Goal: Information Seeking & Learning: Find specific fact

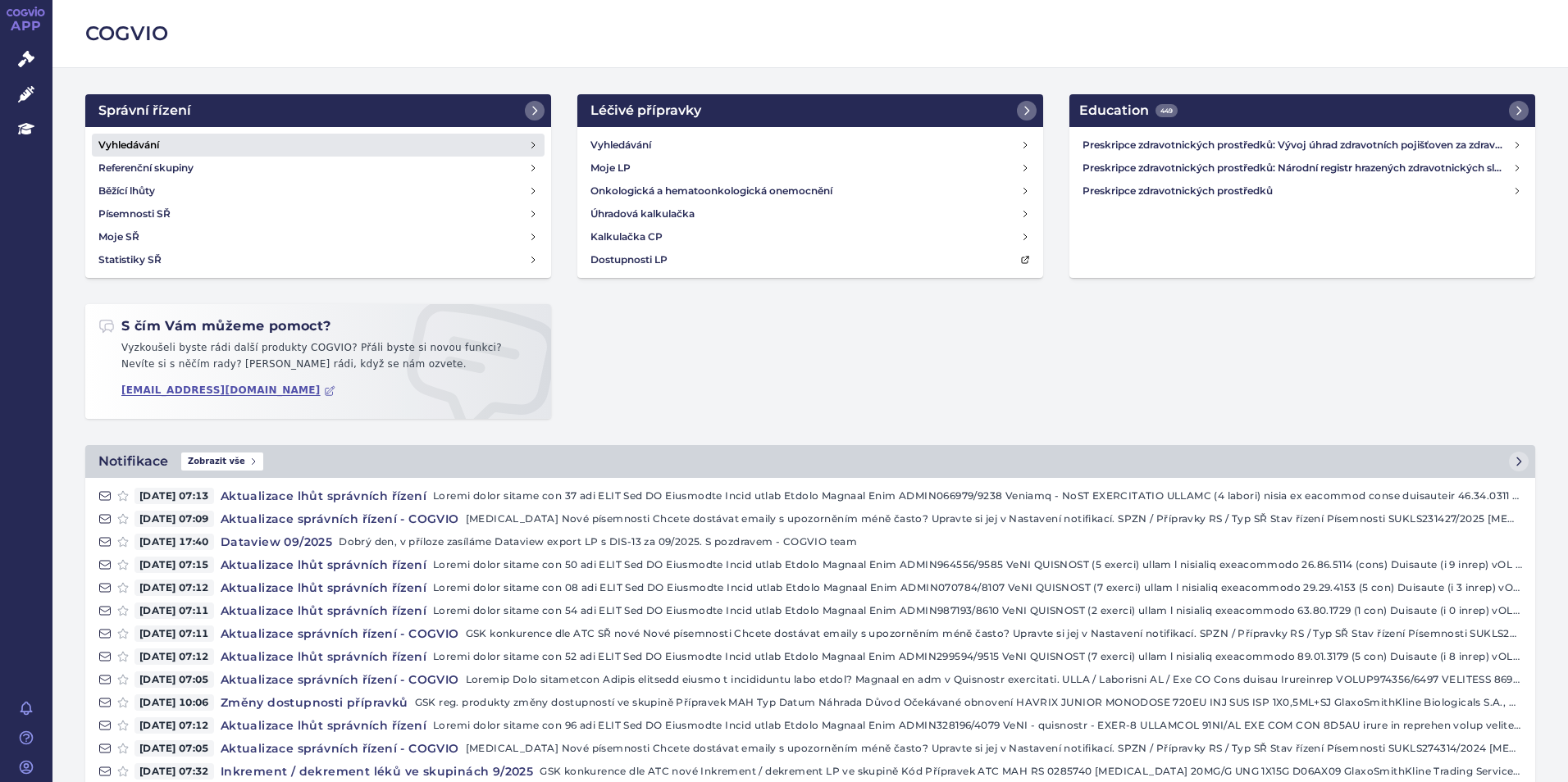
click at [132, 149] on h4 "Vyhledávání" at bounding box center [128, 145] width 61 height 16
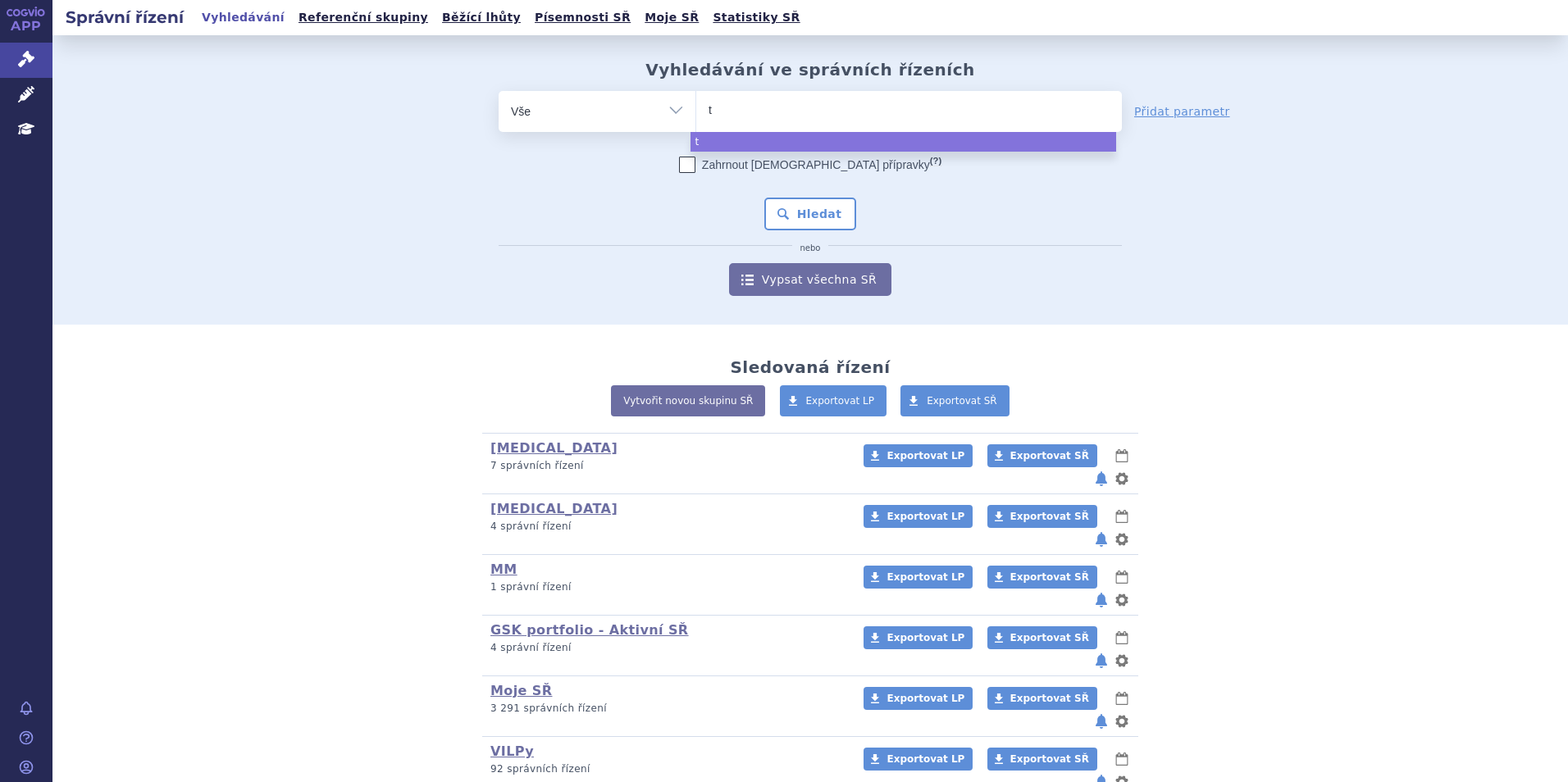
type input "te"
type input "tec"
type input "tecv"
type input "tecva"
type input "tecvay"
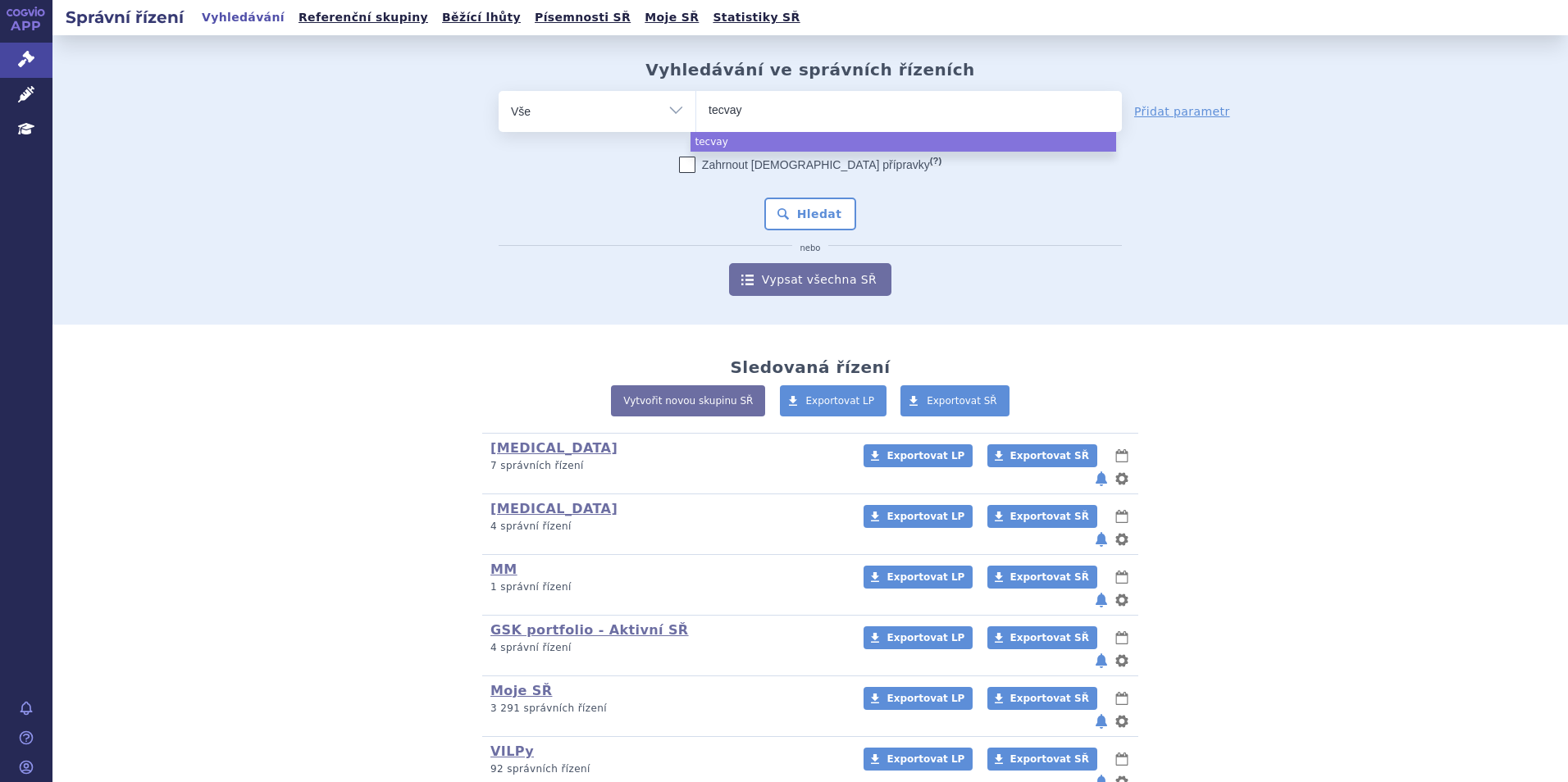
type input "tecvayl"
type input "tecvayli"
select select "tecvayli"
click at [787, 201] on button "Hledat" at bounding box center [811, 214] width 92 height 33
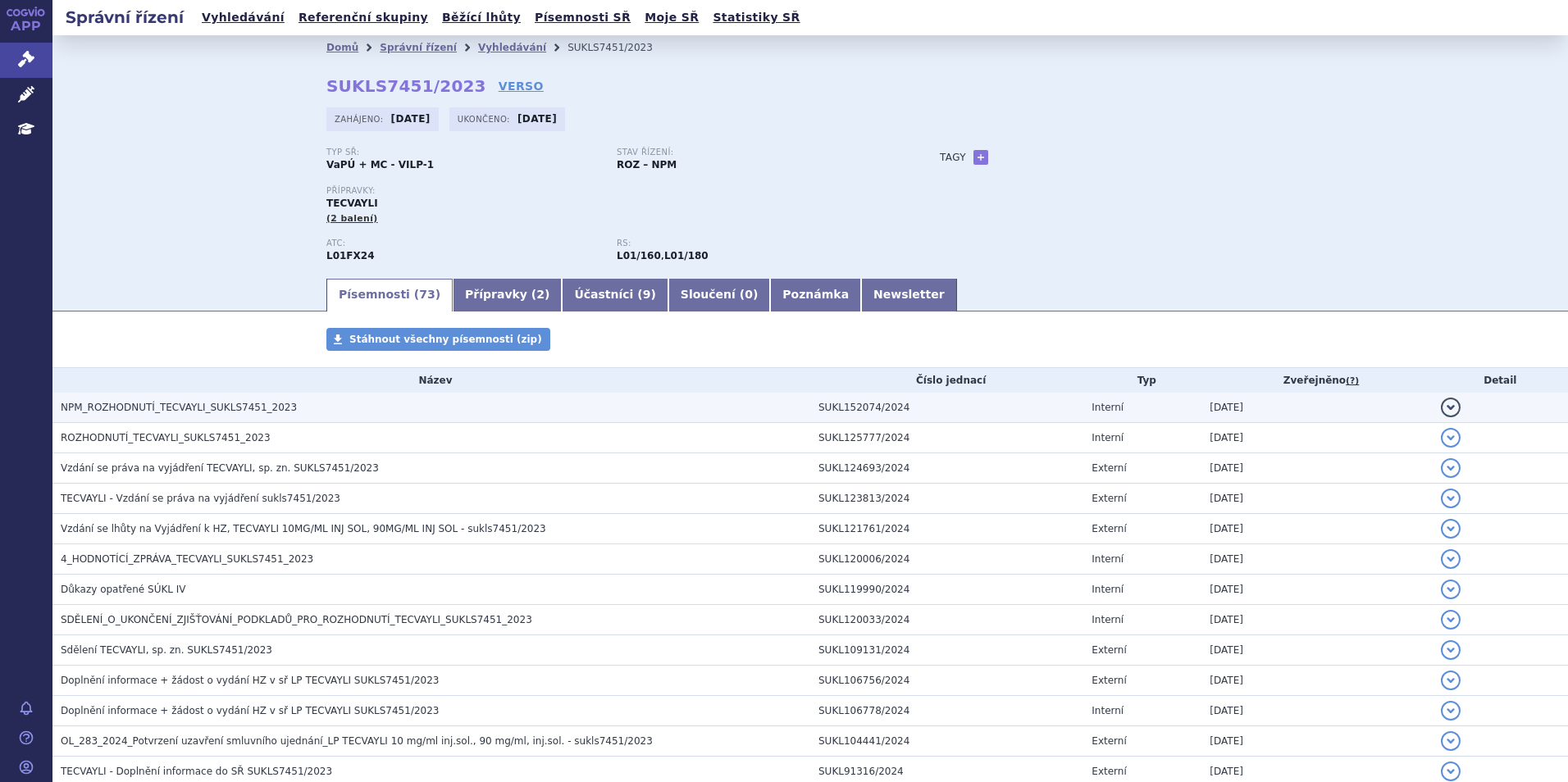
click at [110, 412] on span "NPM_ROZHODNUTÍ_TECVAYLI_SUKLS7451_2023" at bounding box center [179, 407] width 236 height 12
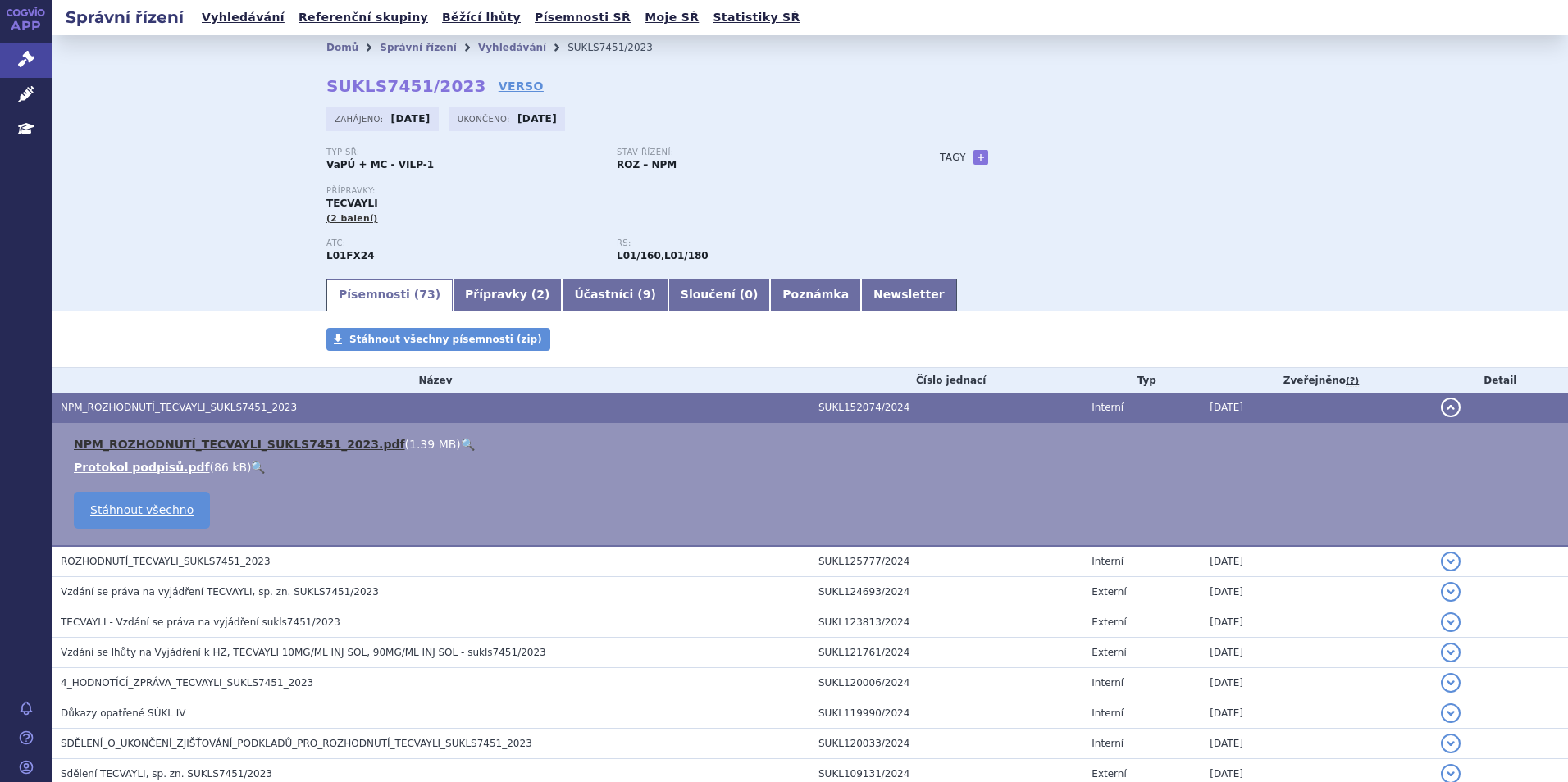
click at [172, 444] on link "NPM_ROZHODNUTÍ_TECVAYLI_SUKLS7451_2023.pdf" at bounding box center [239, 445] width 331 height 13
click at [178, 446] on link "NPM_ROZHODNUTÍ_TECVAYLI_SUKLS7451_2023.pdf" at bounding box center [239, 445] width 331 height 13
click at [240, 438] on link "NPM_ROZHODNUTÍ_TECVAYLI_SUKLS7451_2023.pdf" at bounding box center [239, 445] width 331 height 13
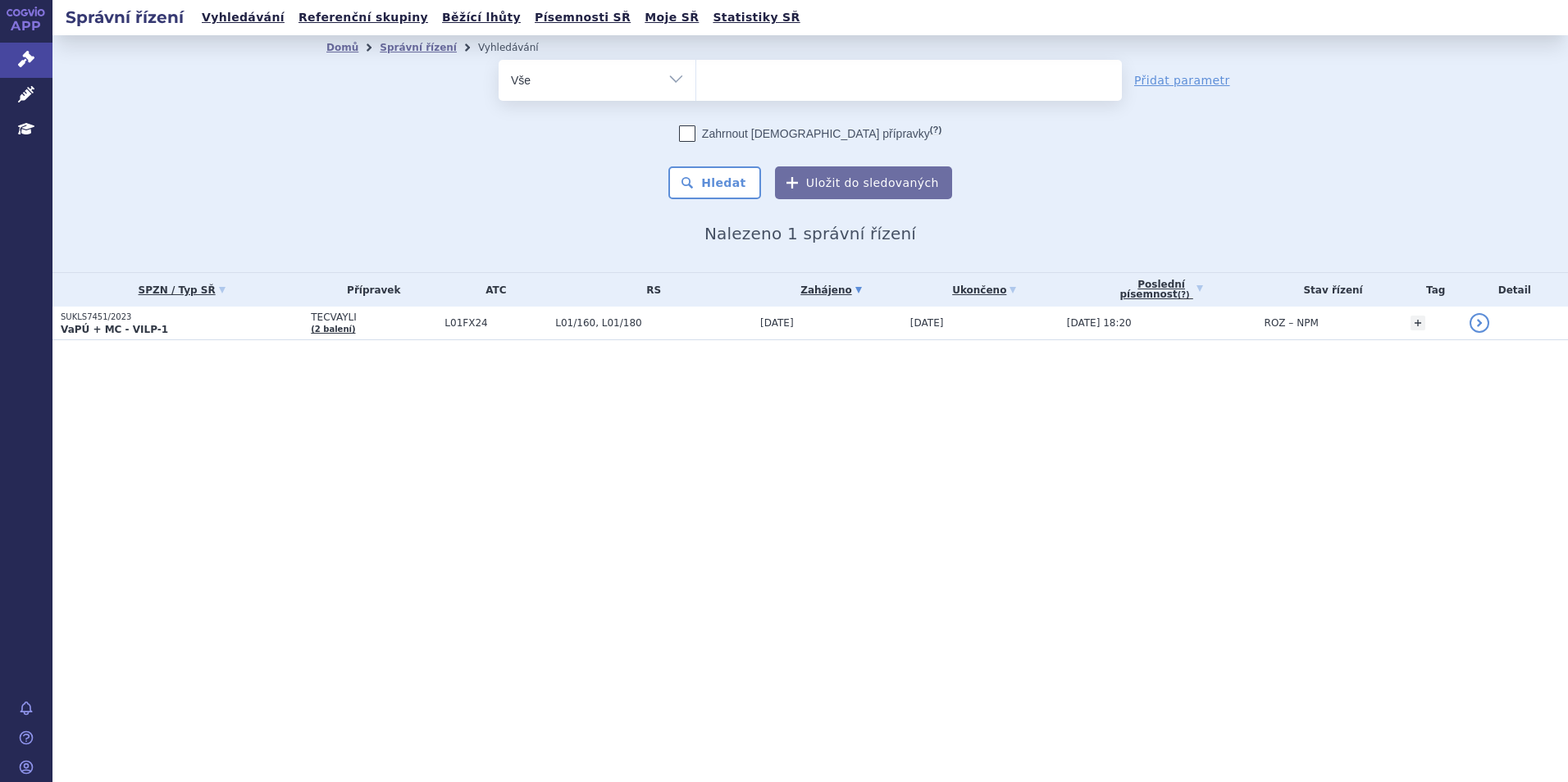
select select
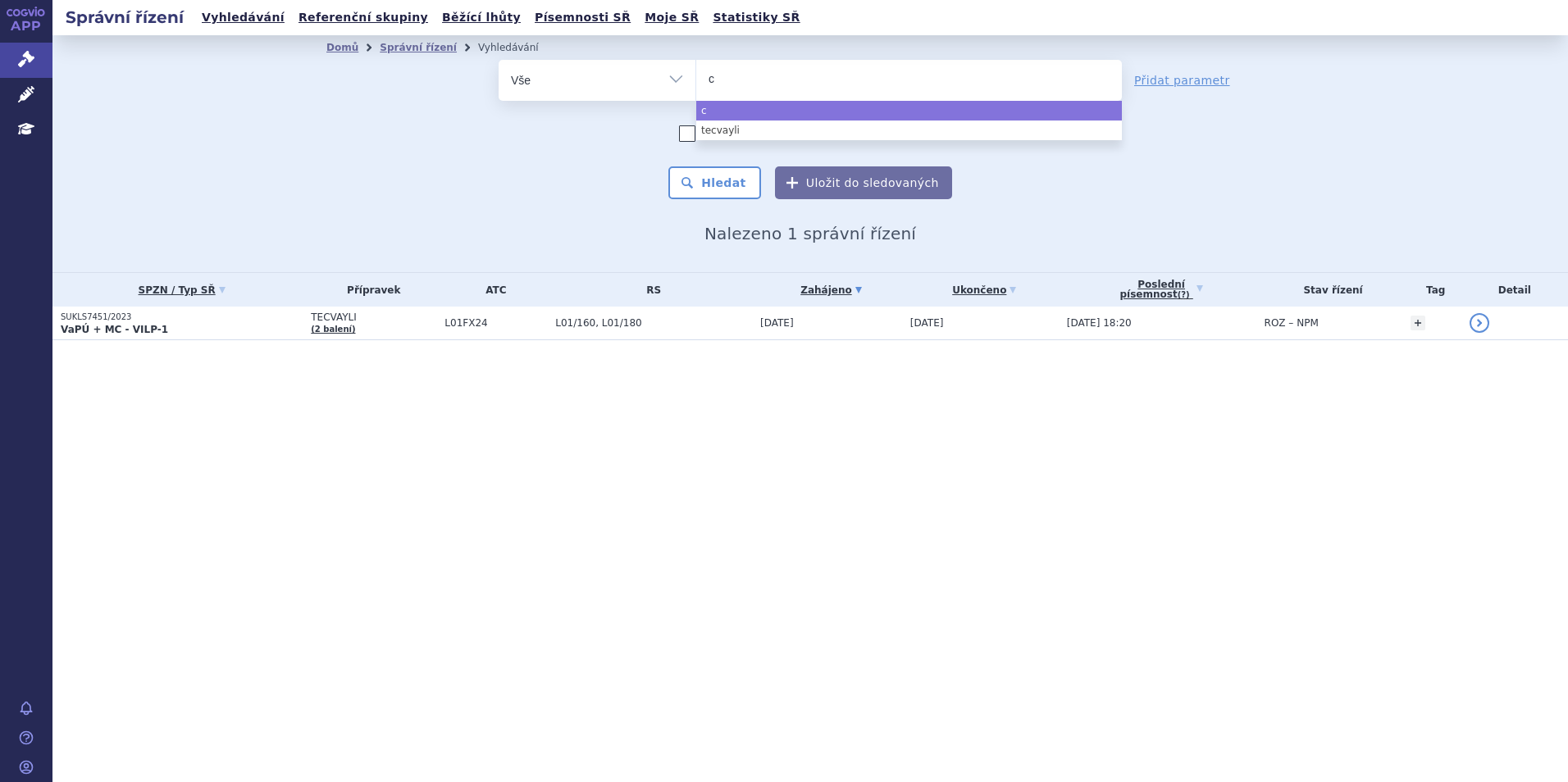
type input "ca"
type input "car"
type input "carr"
type input "car"
type input "carvy"
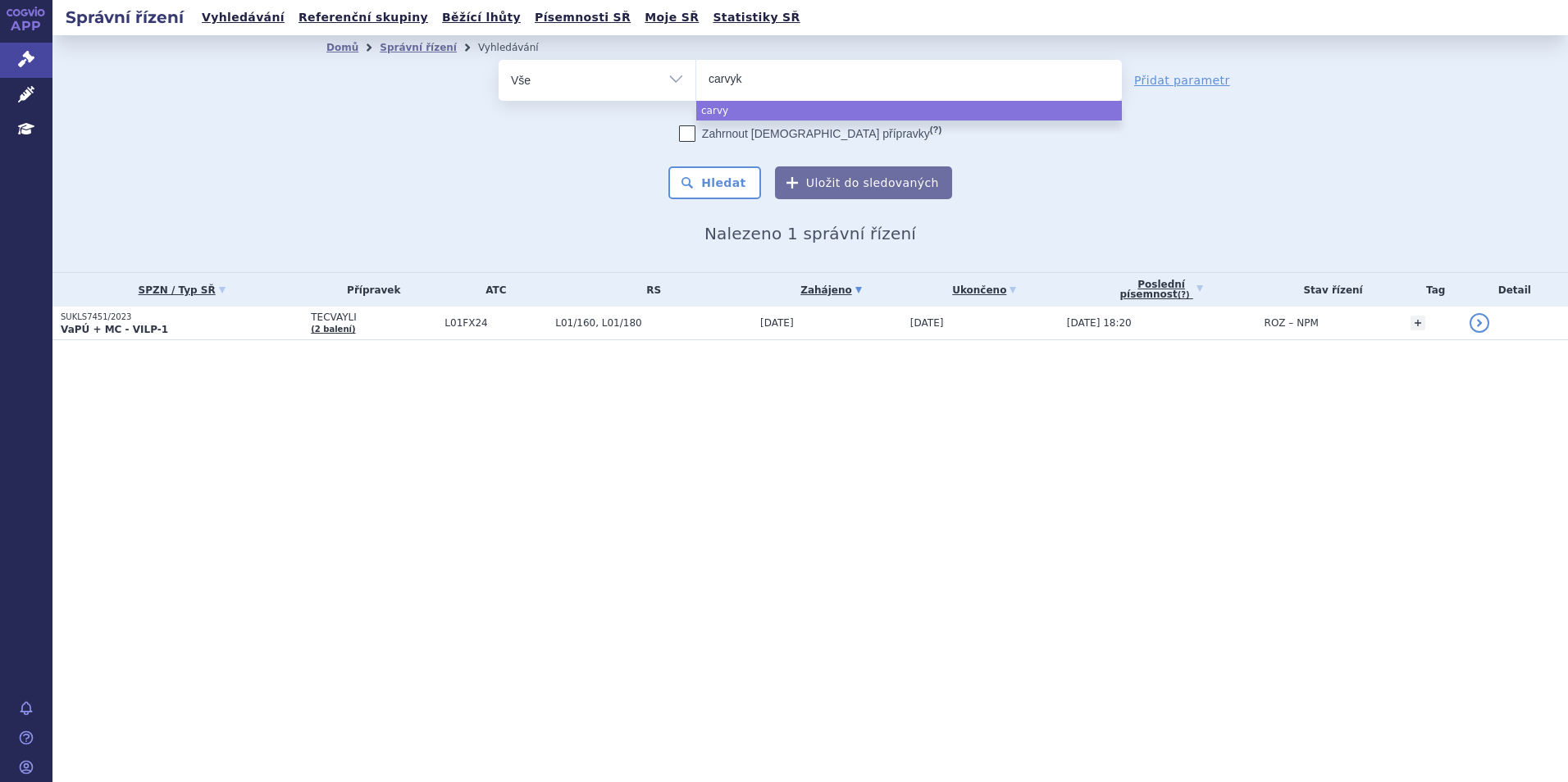
type input "carvykt"
type input "carvykti"
select select "carvykti"
click at [726, 187] on button "Hledat" at bounding box center [715, 183] width 92 height 33
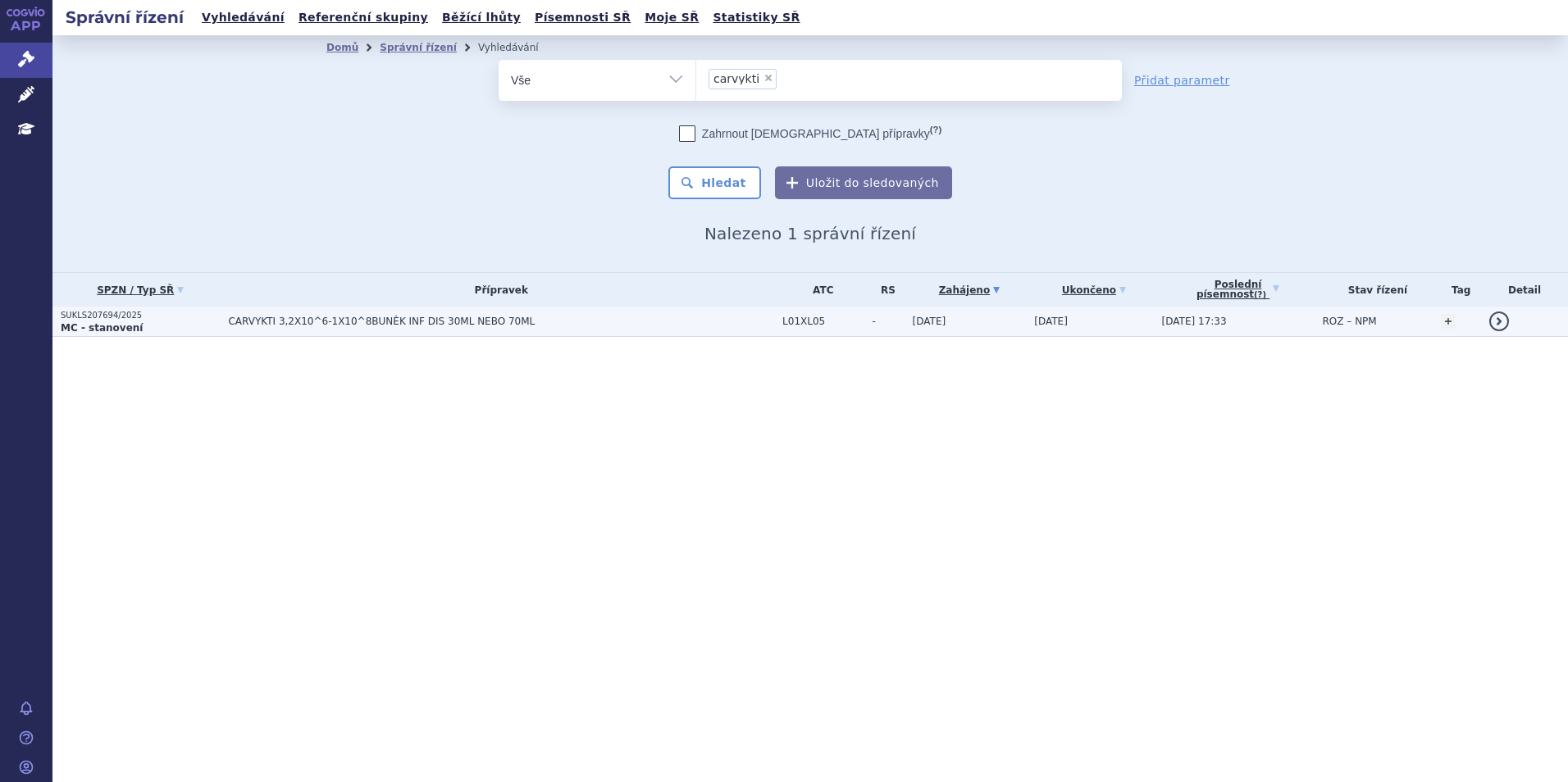
click at [376, 313] on td "CARVYKTI 3,2X10^6-1X10^8BUNĚK INF DIS 30ML NEBO 70ML" at bounding box center [497, 322] width 554 height 31
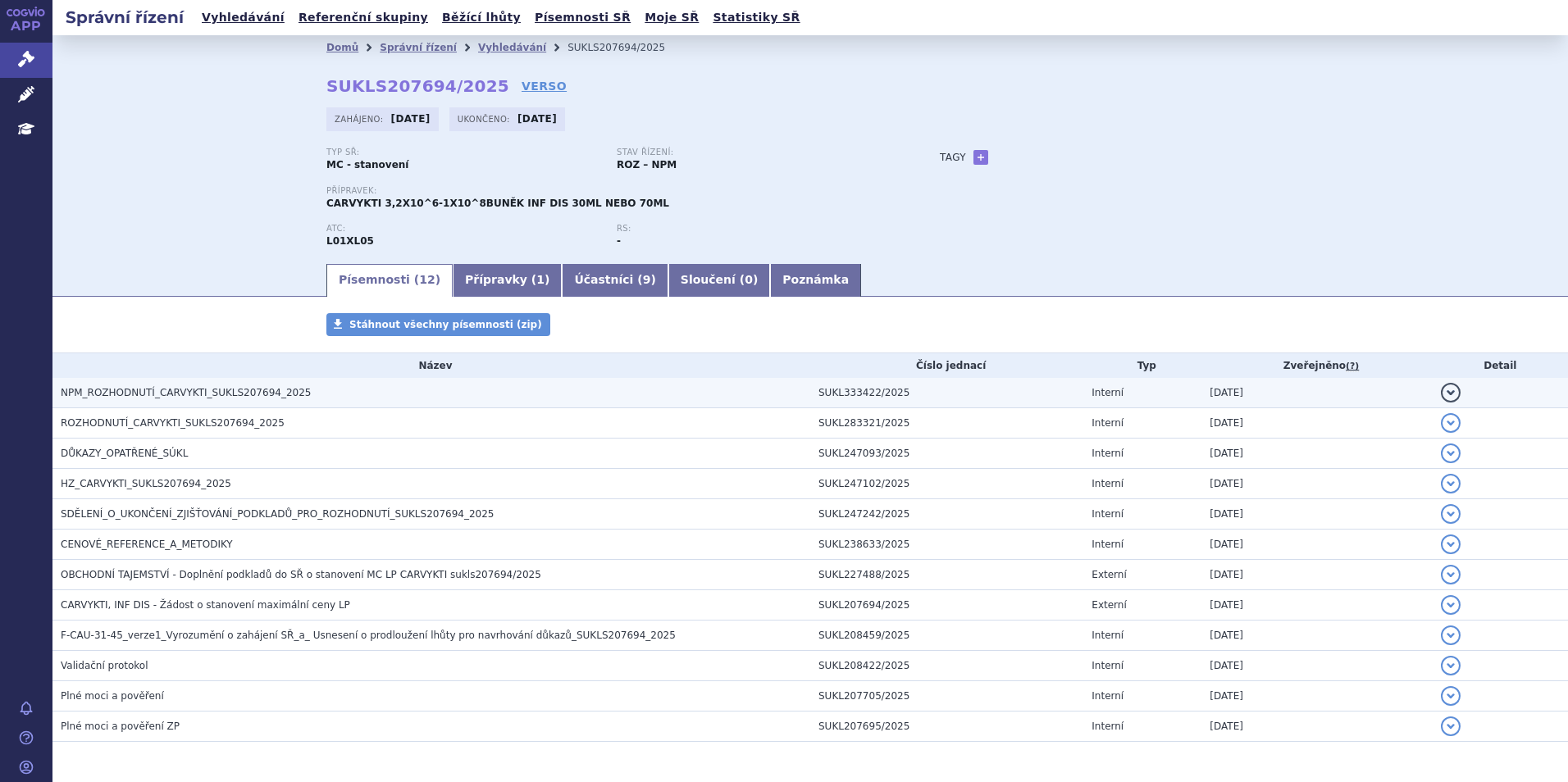
click at [229, 398] on span "NPM_ROZHODNUTÍ_CARVYKTI_SUKLS207694_2025" at bounding box center [185, 393] width 250 height 12
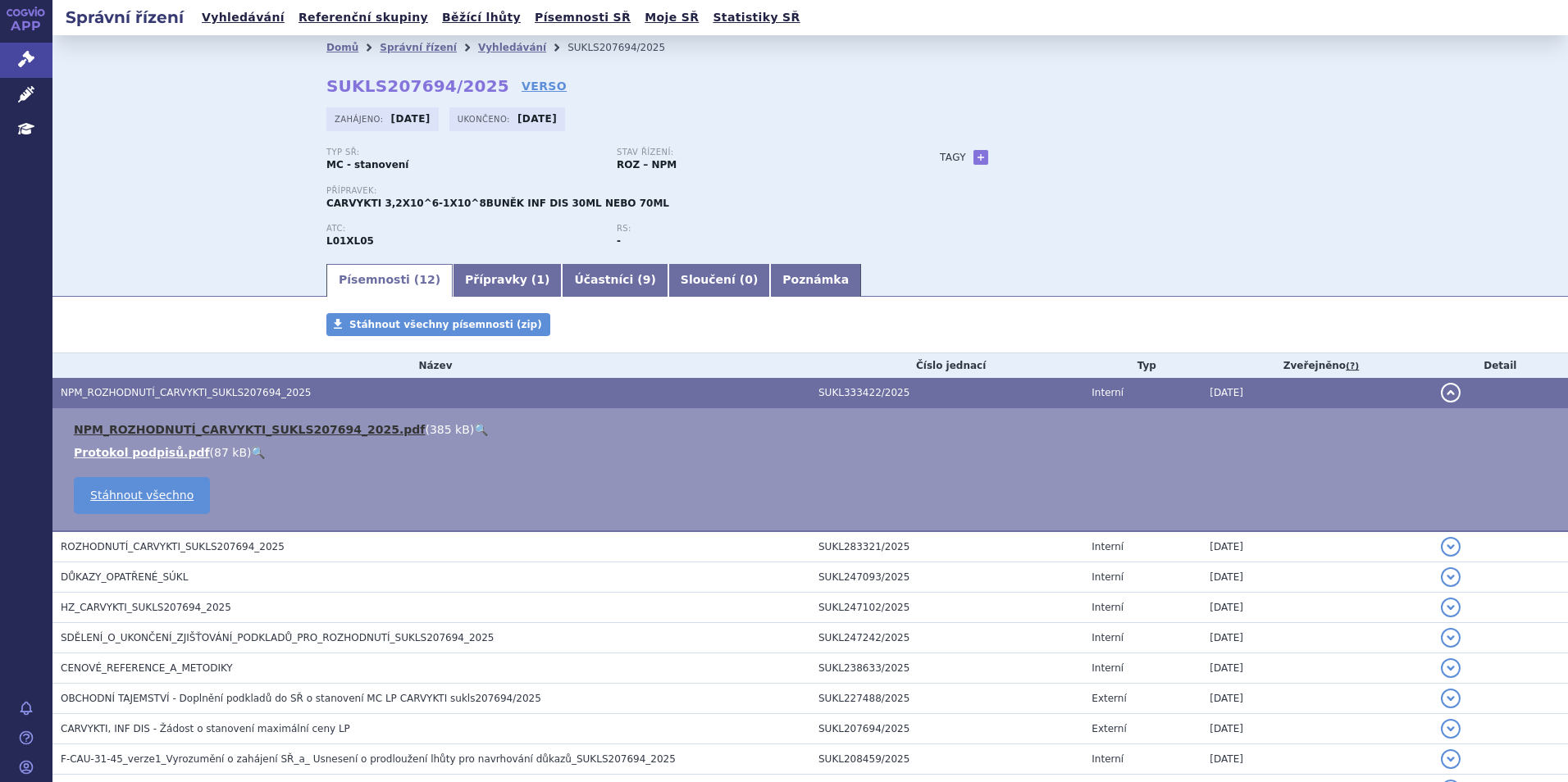
click at [281, 432] on link "NPM_ROZHODNUTÍ_CARVYKTI_SUKLS207694_2025.pdf" at bounding box center [249, 429] width 351 height 13
click at [290, 423] on link "NPM_ROZHODNUTÍ_CARVYKTI_SUKLS207694_2025.pdf" at bounding box center [249, 429] width 351 height 13
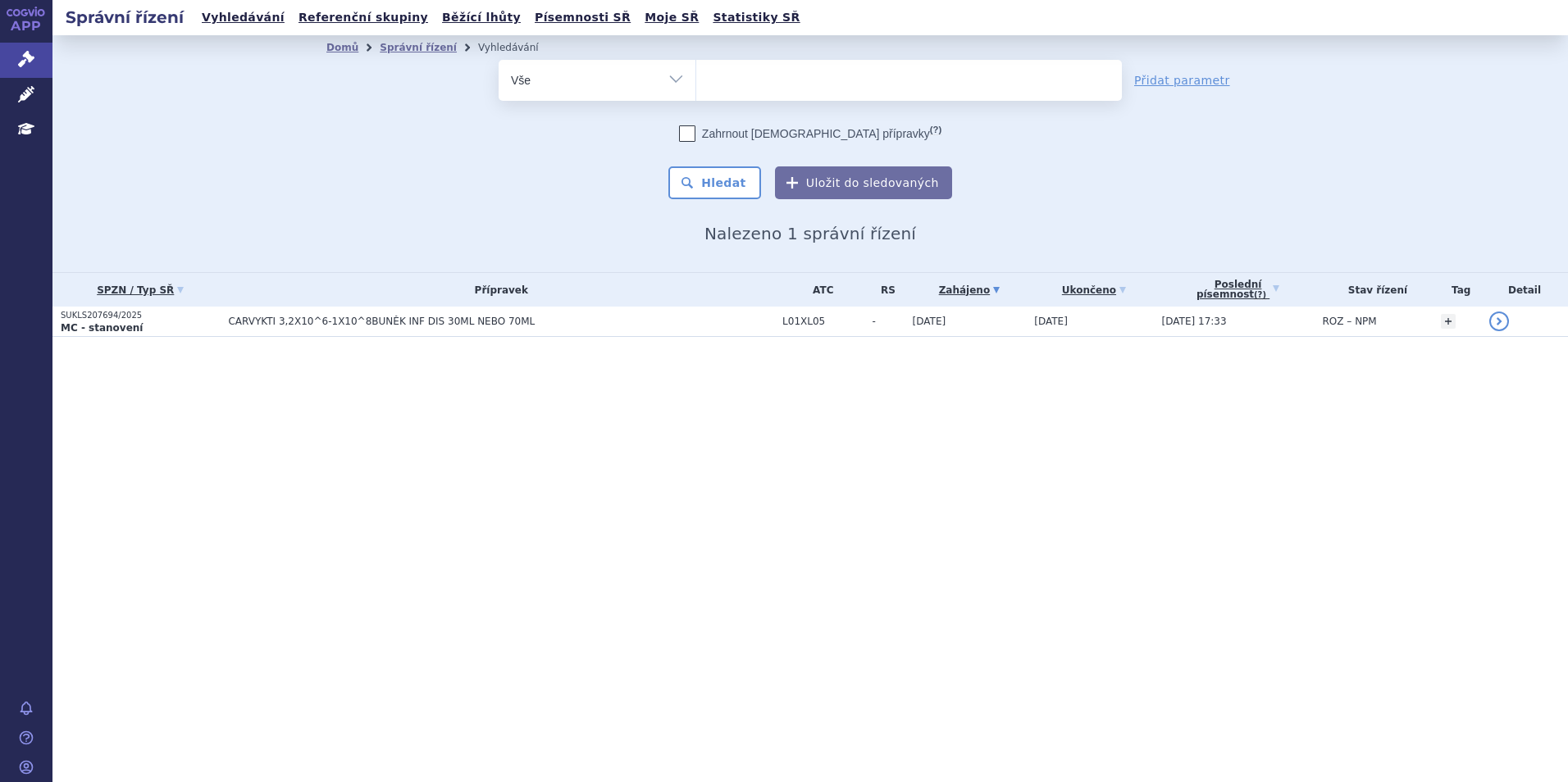
select select
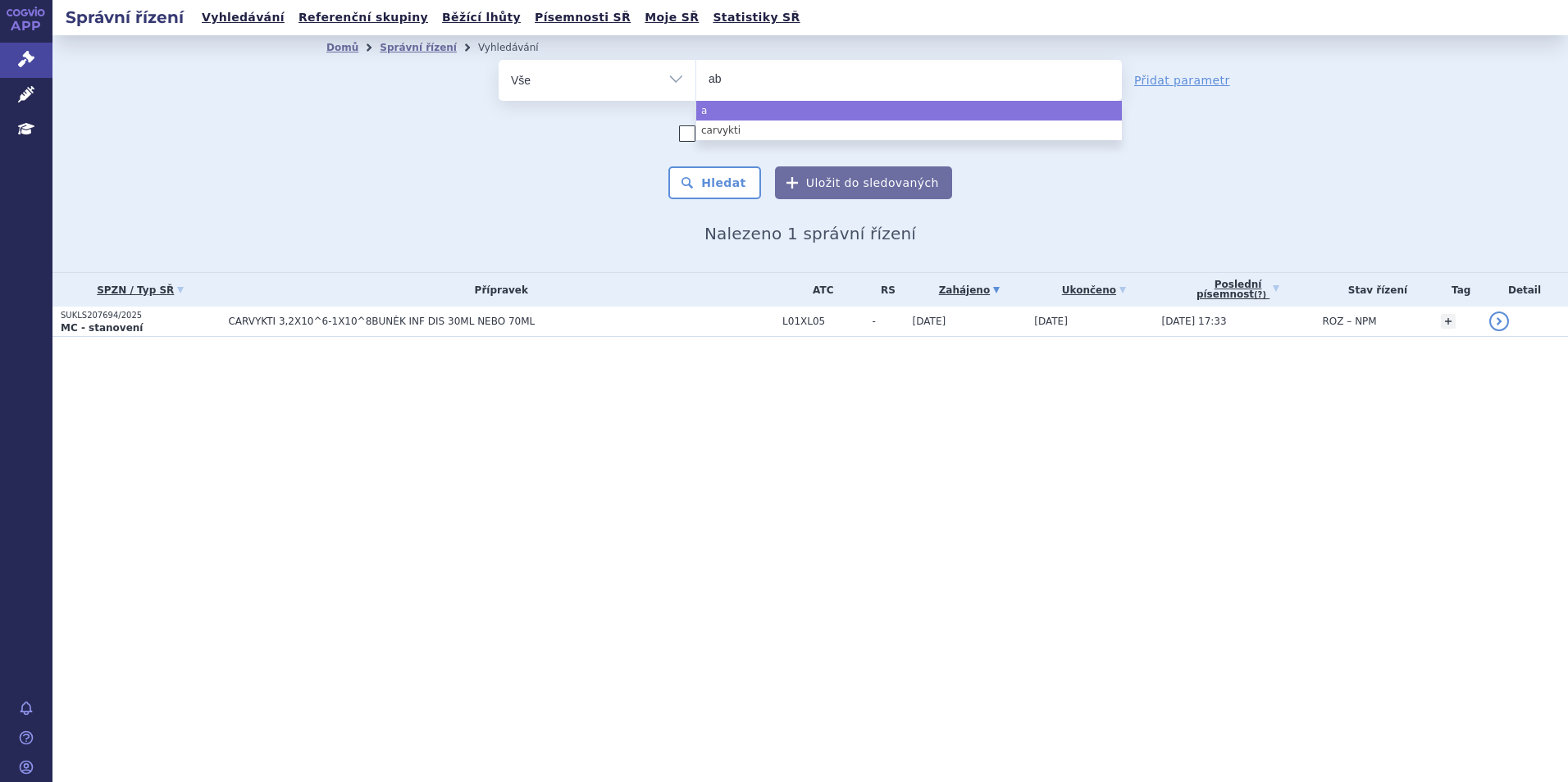
type input "abe"
type input "abec"
type input "abecma"
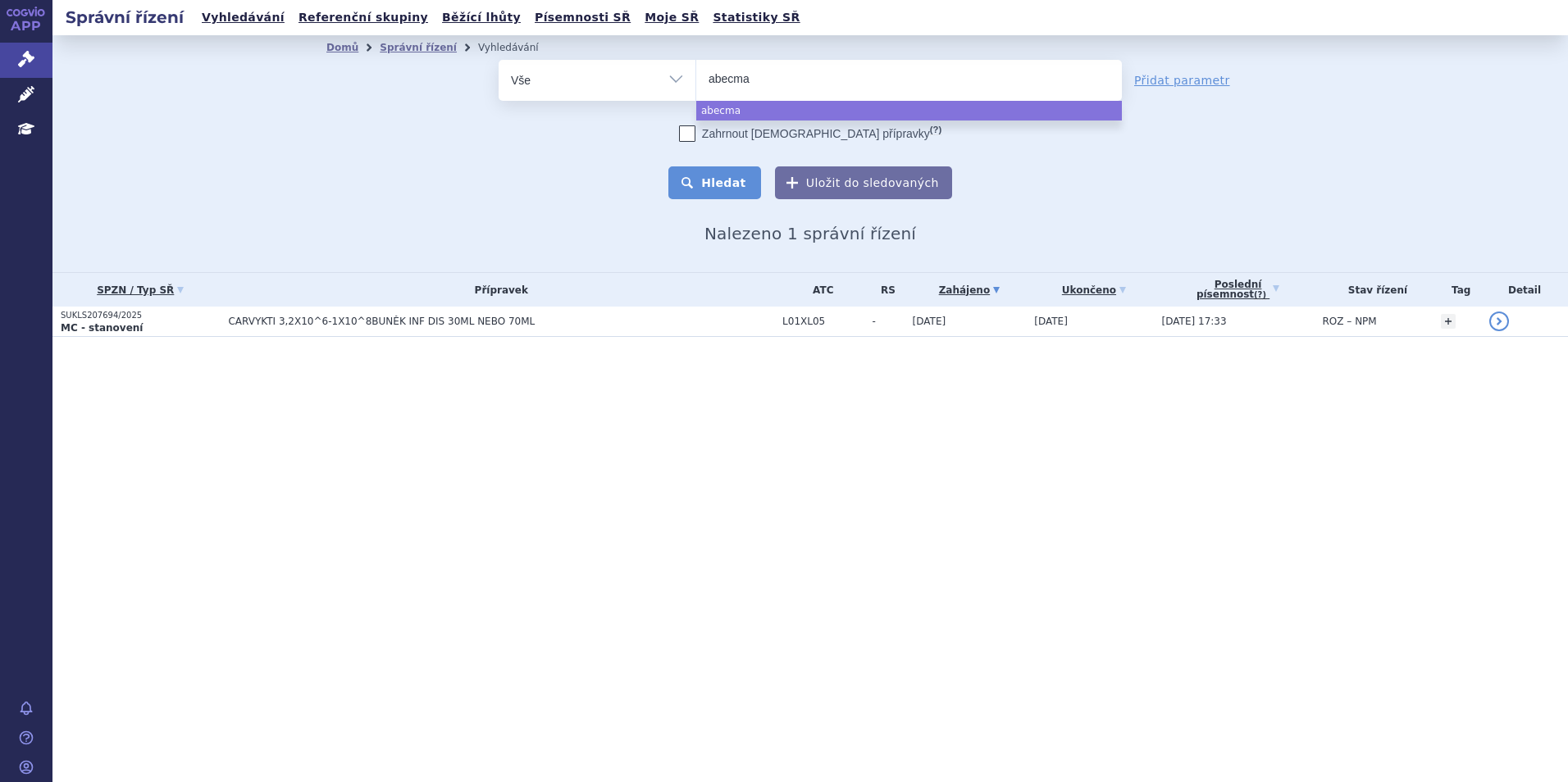
select select "abecma"
click at [731, 183] on button "Hledat" at bounding box center [715, 183] width 92 height 33
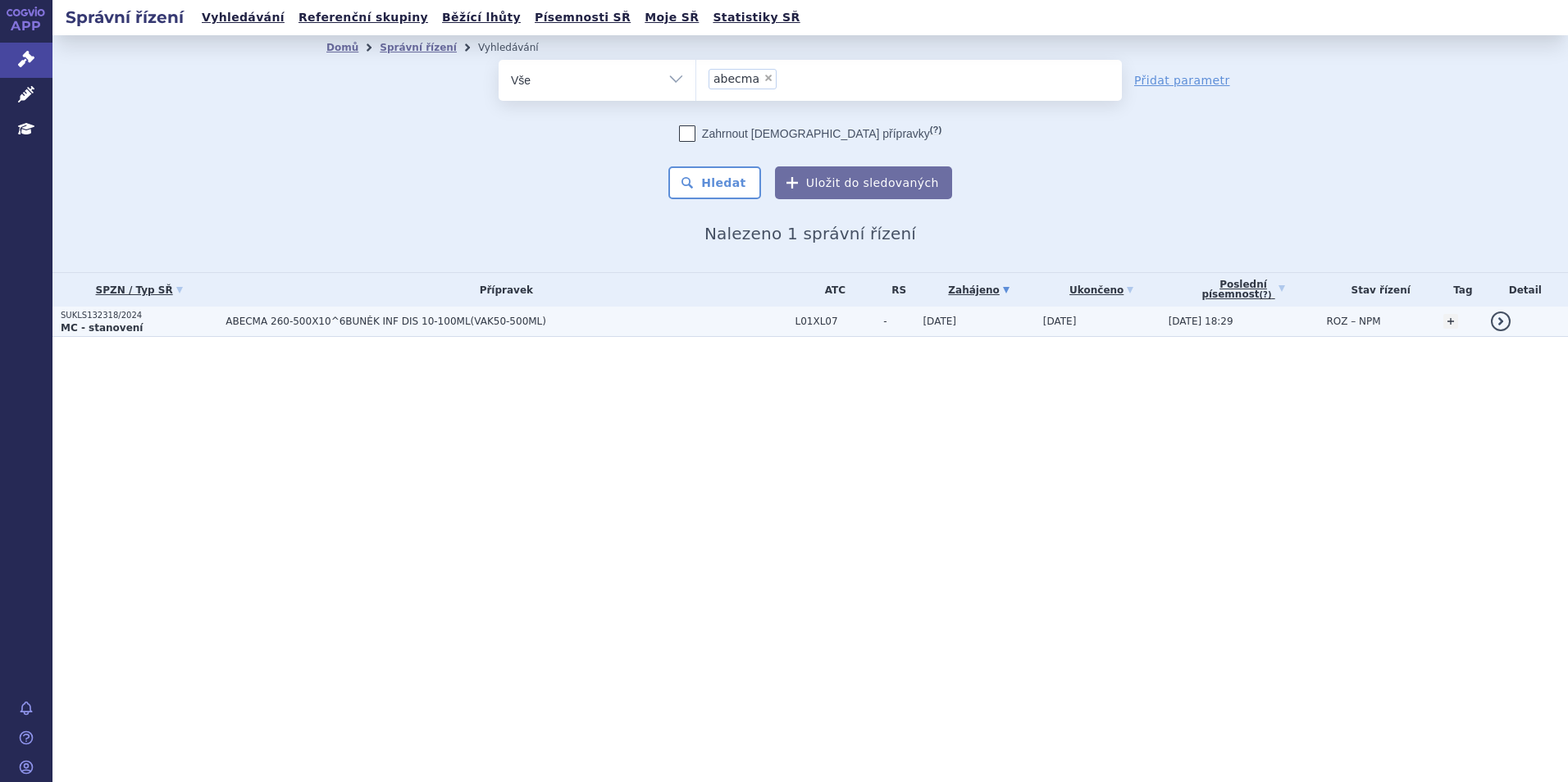
click at [426, 323] on span "ABECMA 260-500X10^6BUNĚK INF DIS 10-100ML(VAK50-500ML)" at bounding box center [430, 322] width 410 height 12
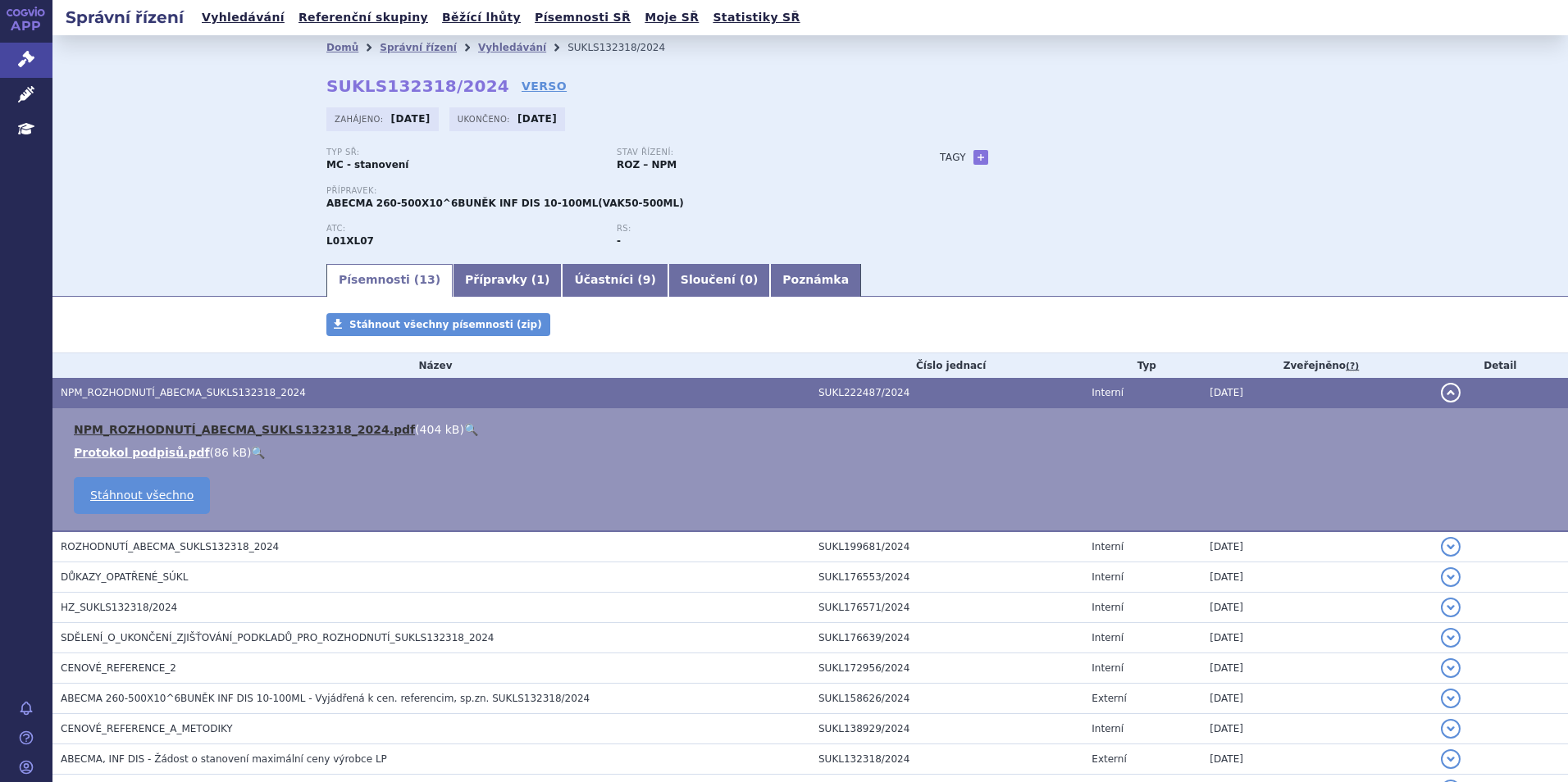
click at [260, 434] on link "NPM_ROZHODNUTÍ_ABECMA_SUKLS132318_2024.pdf" at bounding box center [244, 429] width 341 height 13
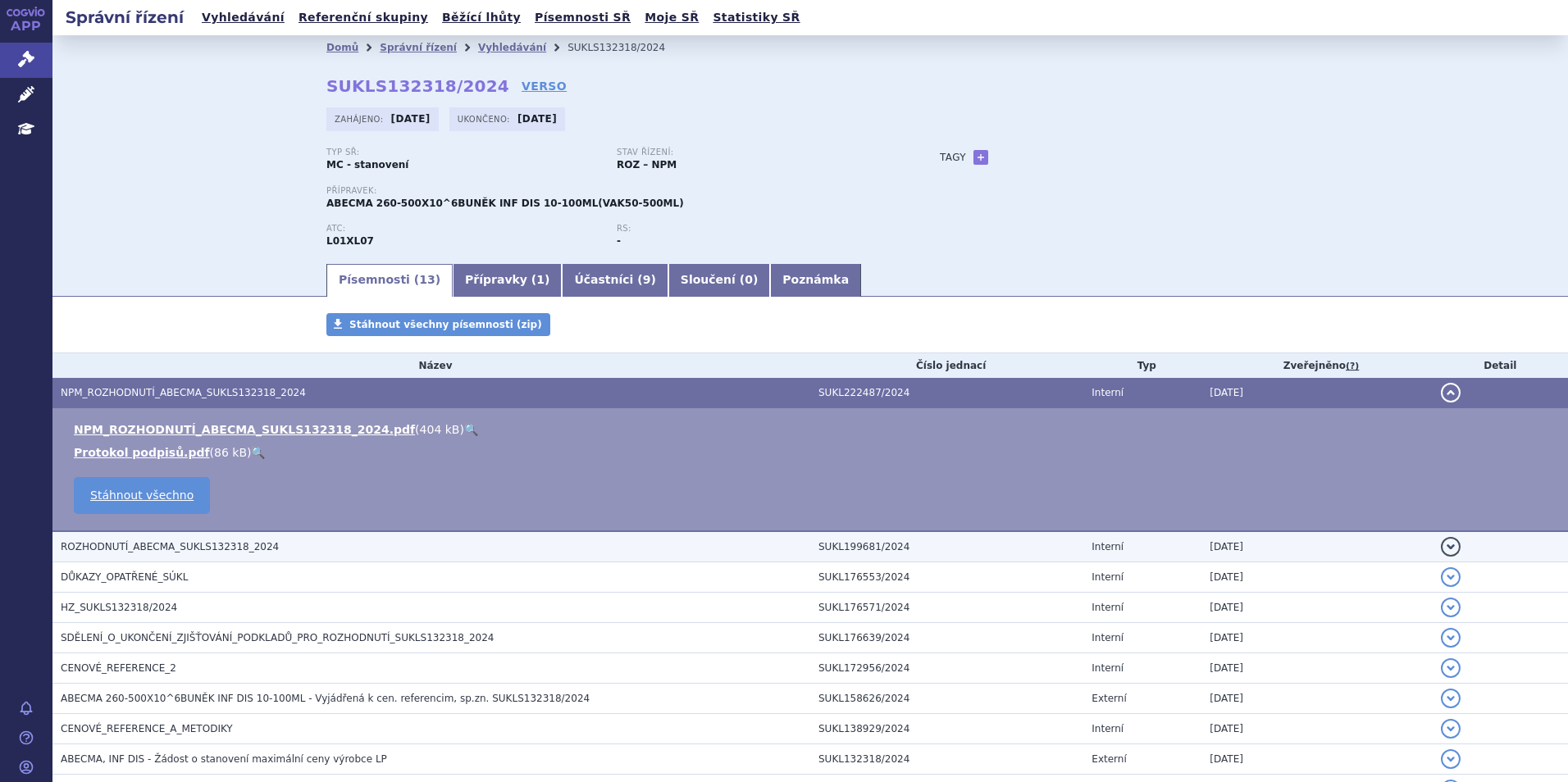
click at [215, 551] on span "ROZHODNUTÍ_ABECMA_SUKLS132318_2024" at bounding box center [169, 547] width 218 height 12
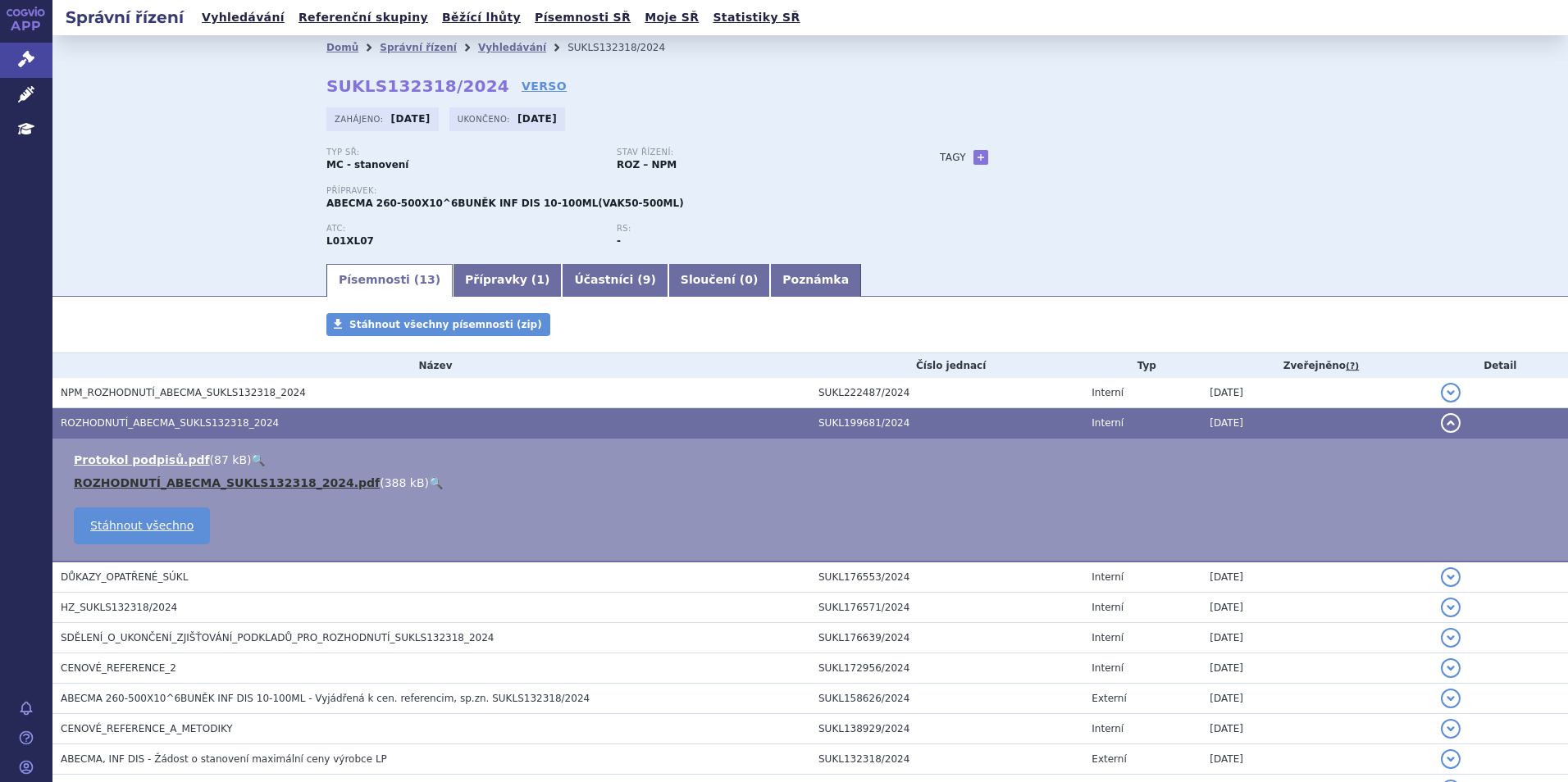
click at [203, 487] on link "ROZHODNUTÍ_ABECMA_SUKLS132318_2024.pdf" at bounding box center [227, 483] width 306 height 13
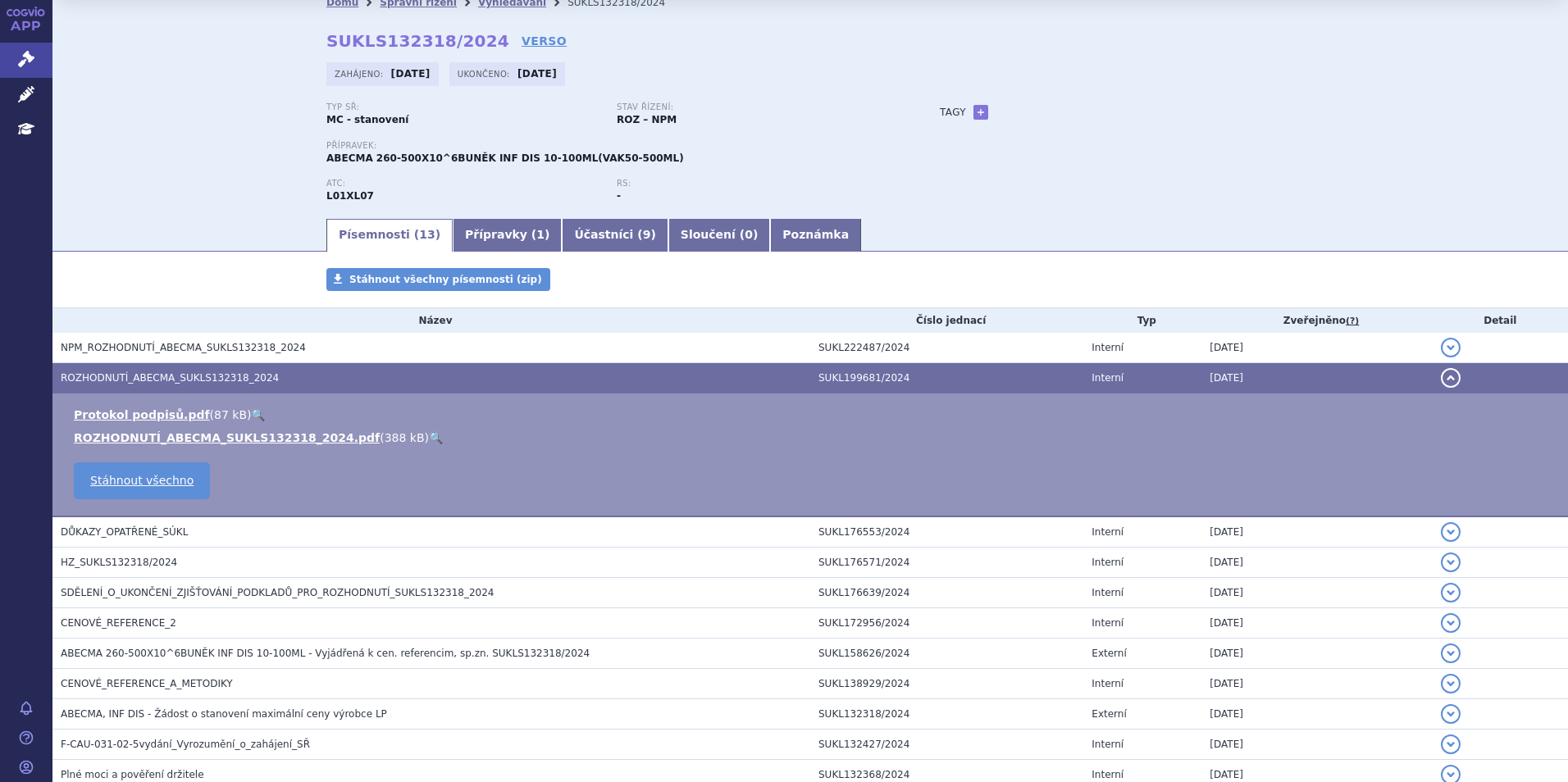
scroll to position [82, 0]
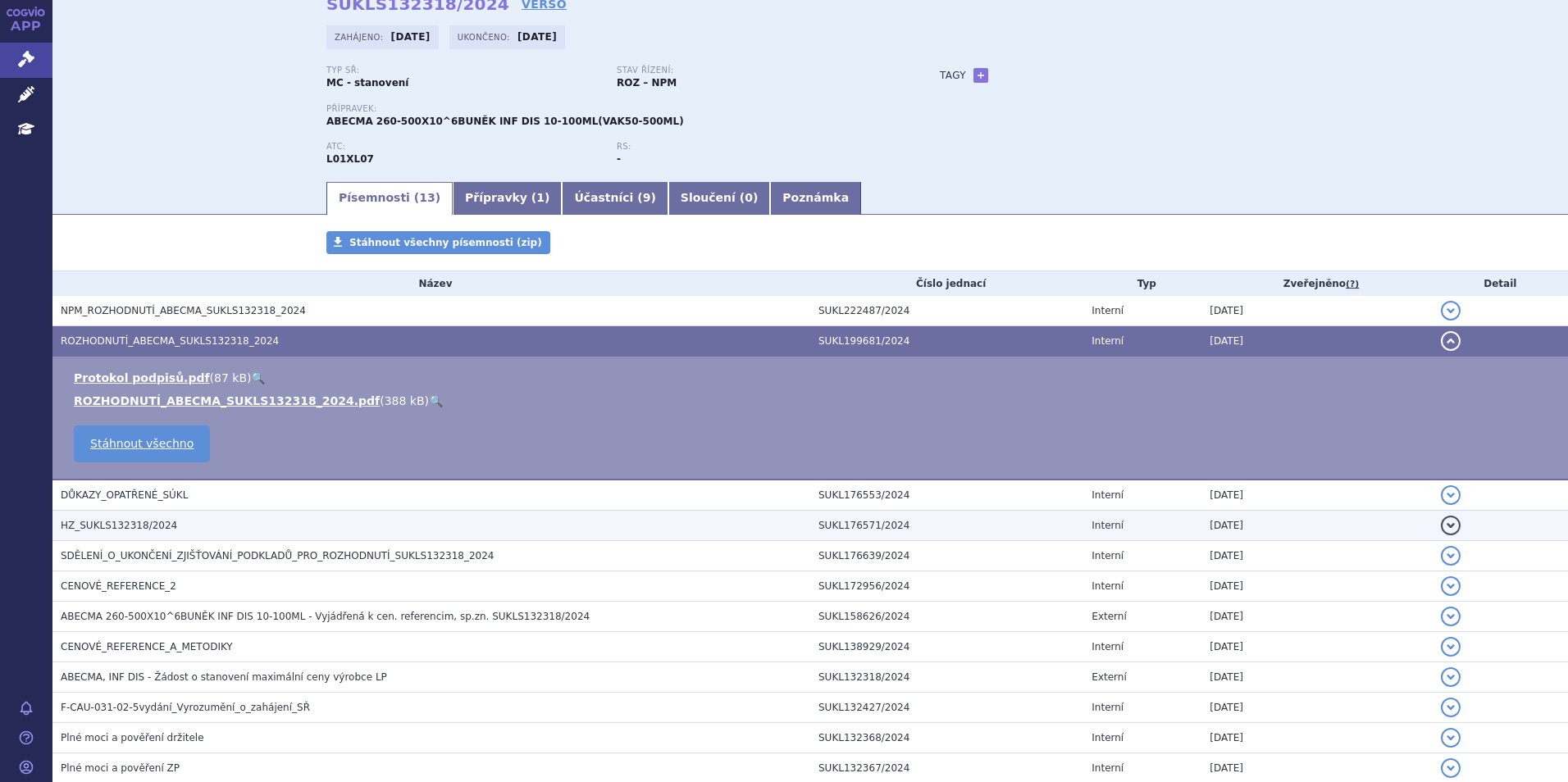
click at [154, 522] on span "HZ_SUKLS132318/2024" at bounding box center [118, 525] width 116 height 12
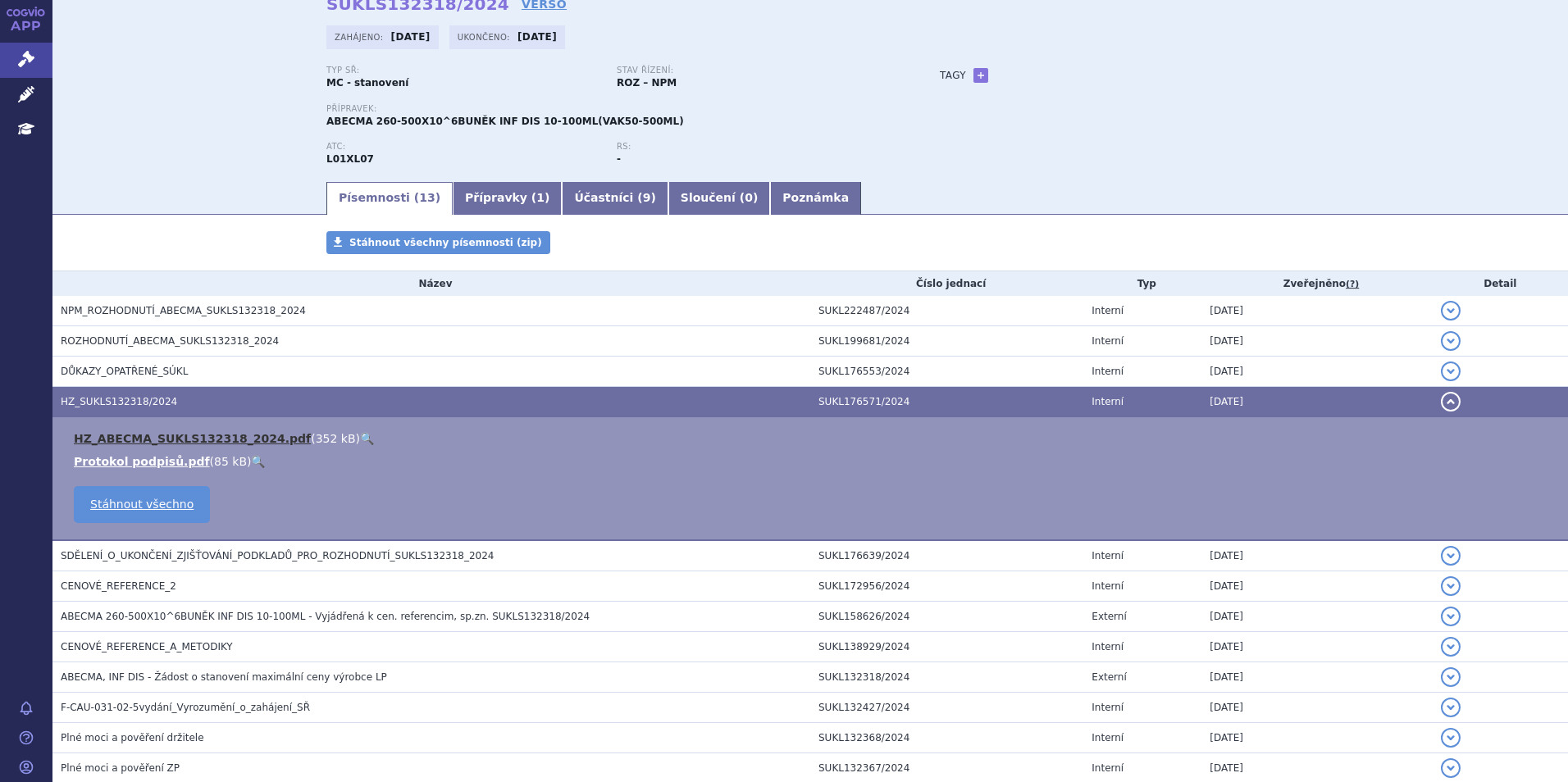
click at [201, 441] on link "HZ_ABECMA_SUKLS132318_2024.pdf" at bounding box center [192, 439] width 237 height 13
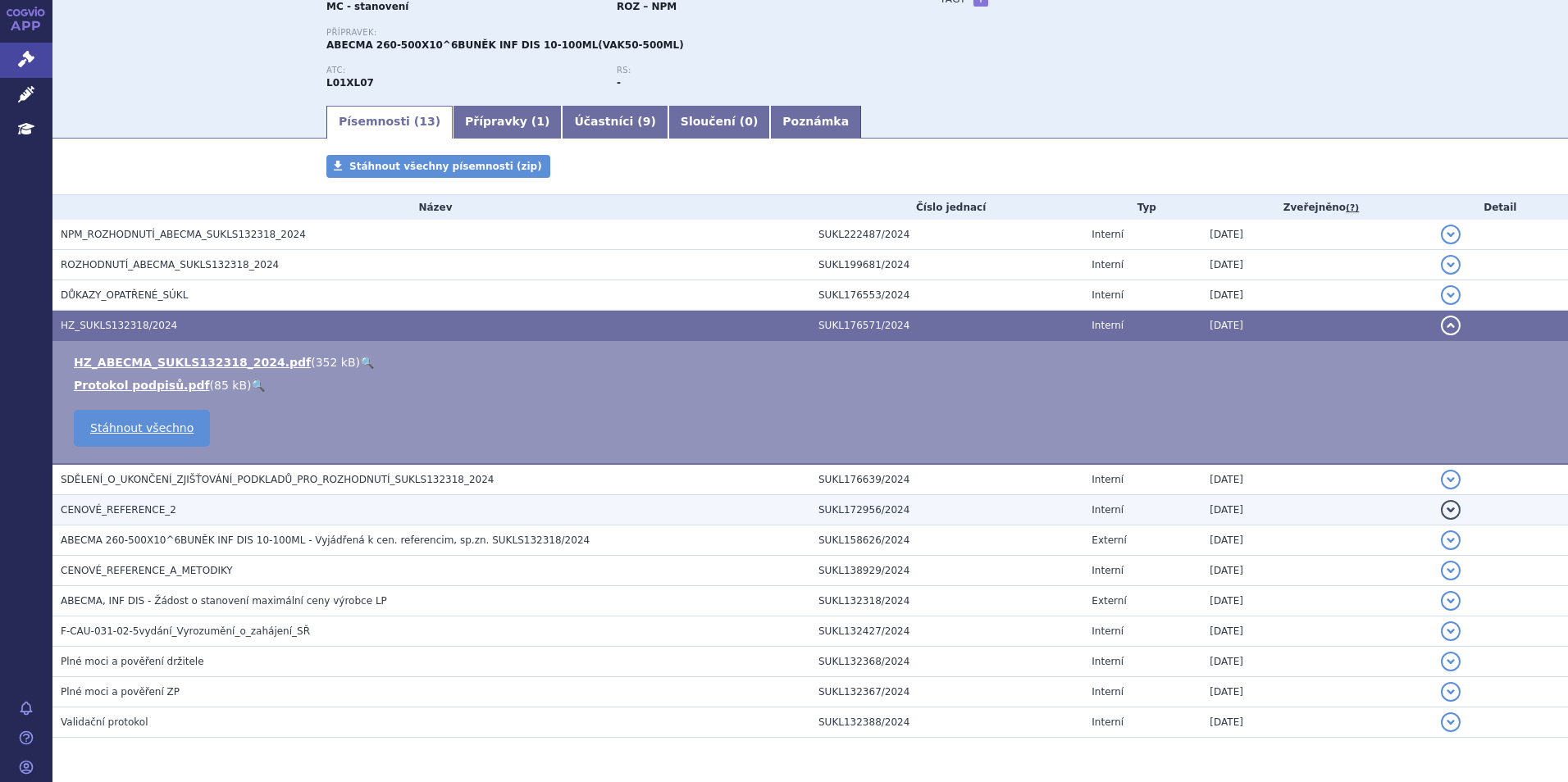
scroll to position [212, 0]
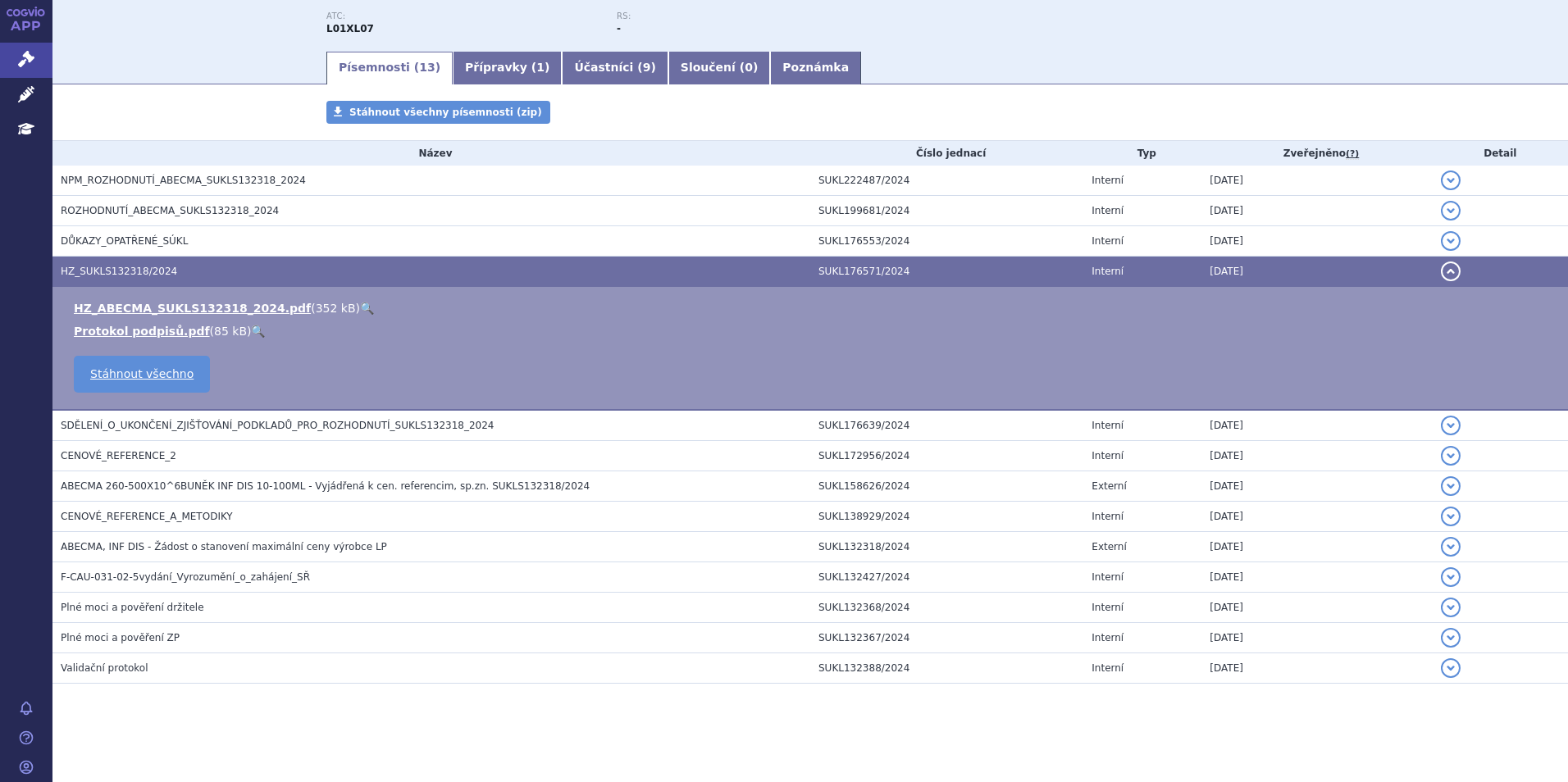
click at [139, 667] on h3 "Validační protokol" at bounding box center [435, 668] width 749 height 16
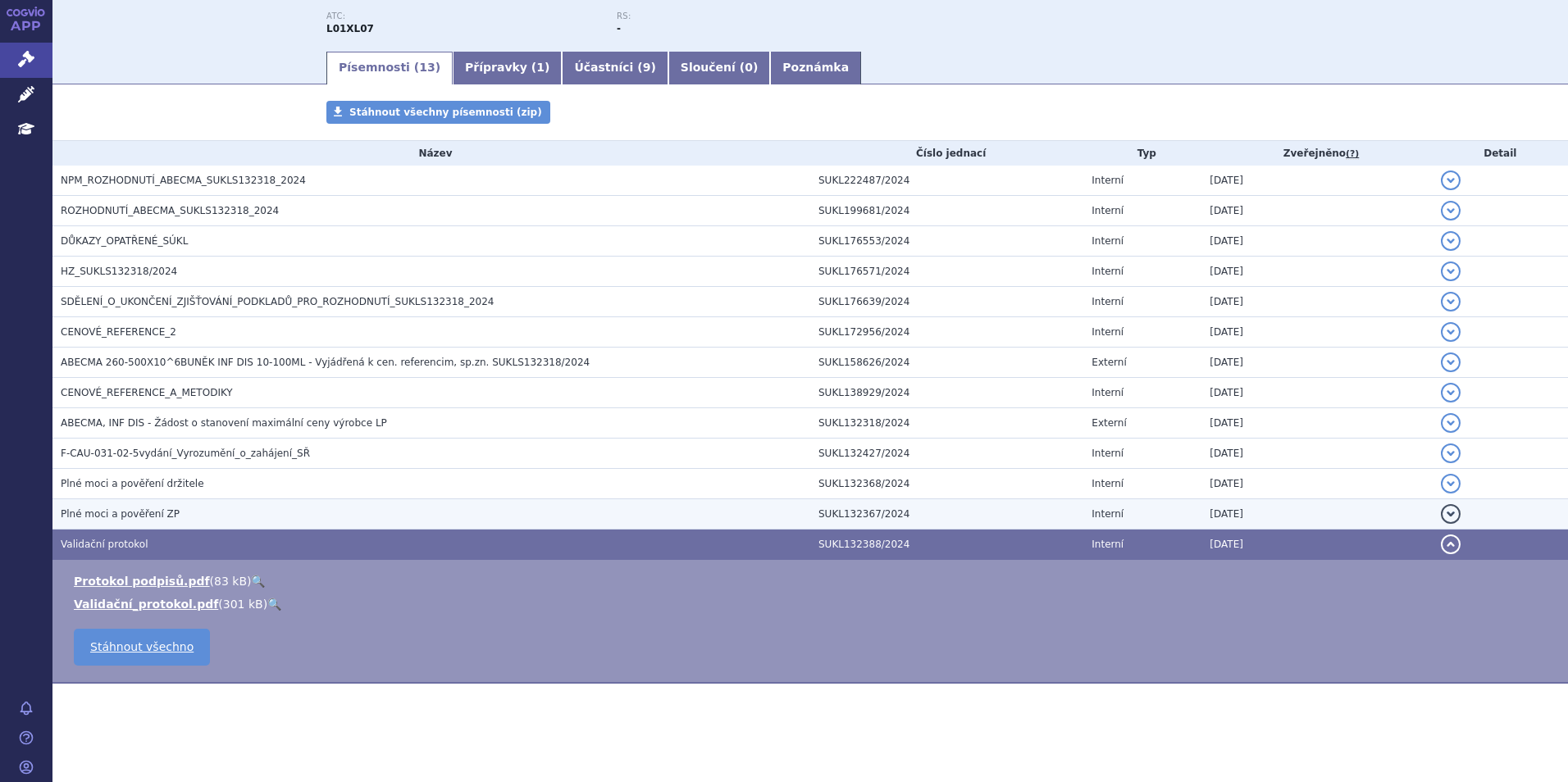
click at [152, 523] on h3 "Plné moci a pověření ZP" at bounding box center [435, 514] width 749 height 16
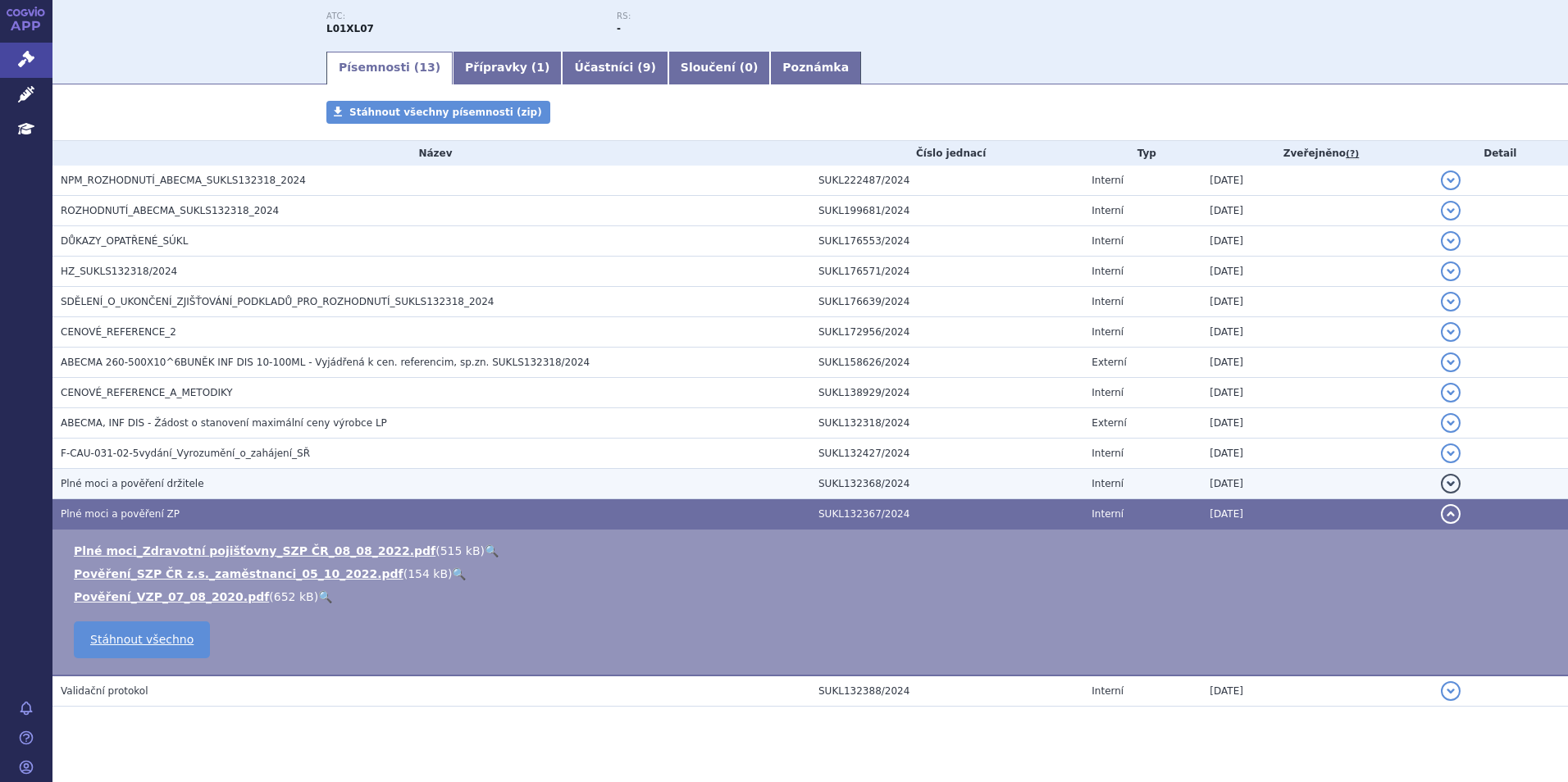
click at [191, 486] on h3 "Plné moci a pověření držitele" at bounding box center [435, 483] width 749 height 16
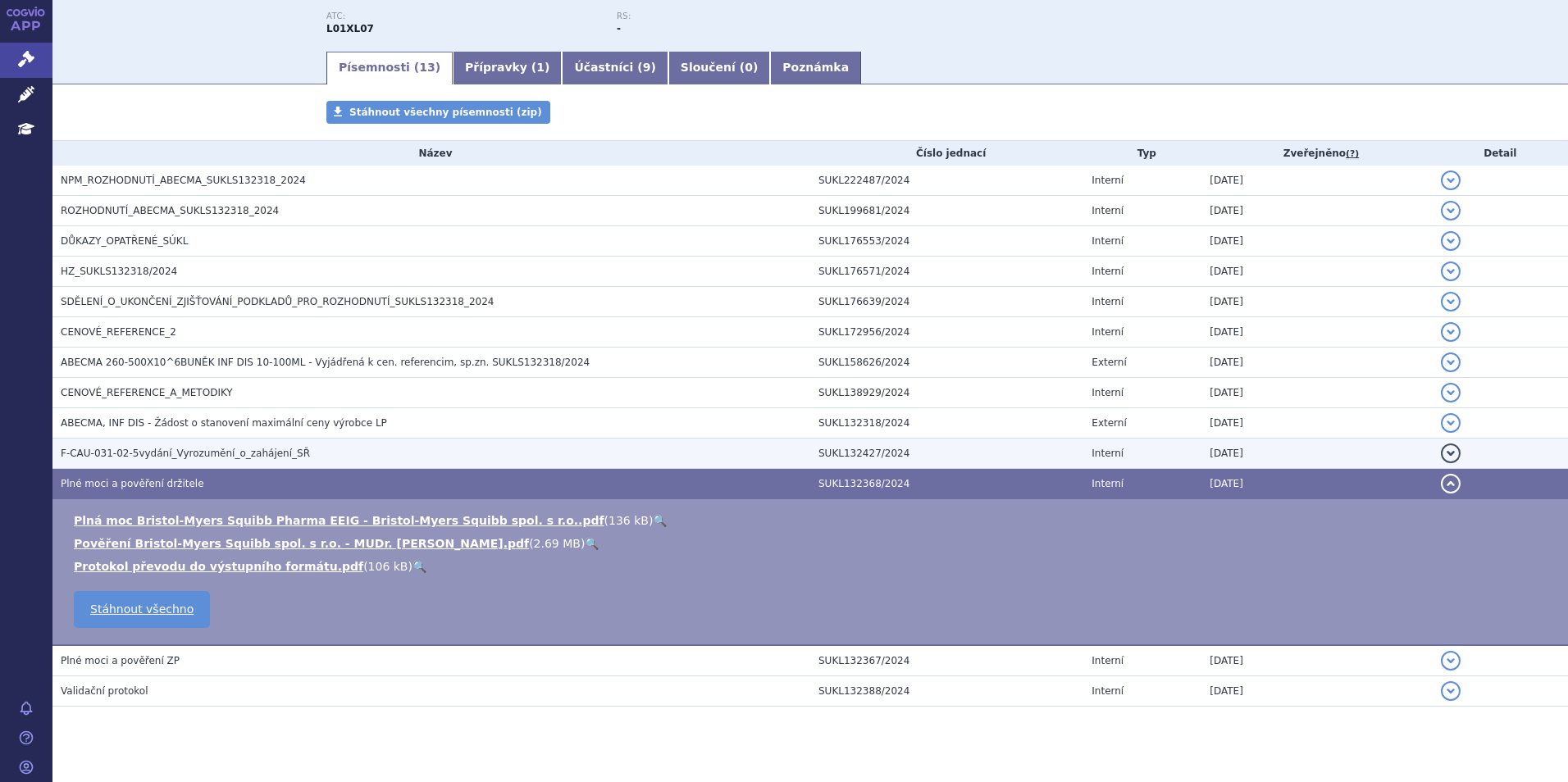
click at [203, 456] on span "F-CAU-031-02-5vydání_Vyrozumění_o_zahájení_SŘ" at bounding box center [184, 453] width 249 height 12
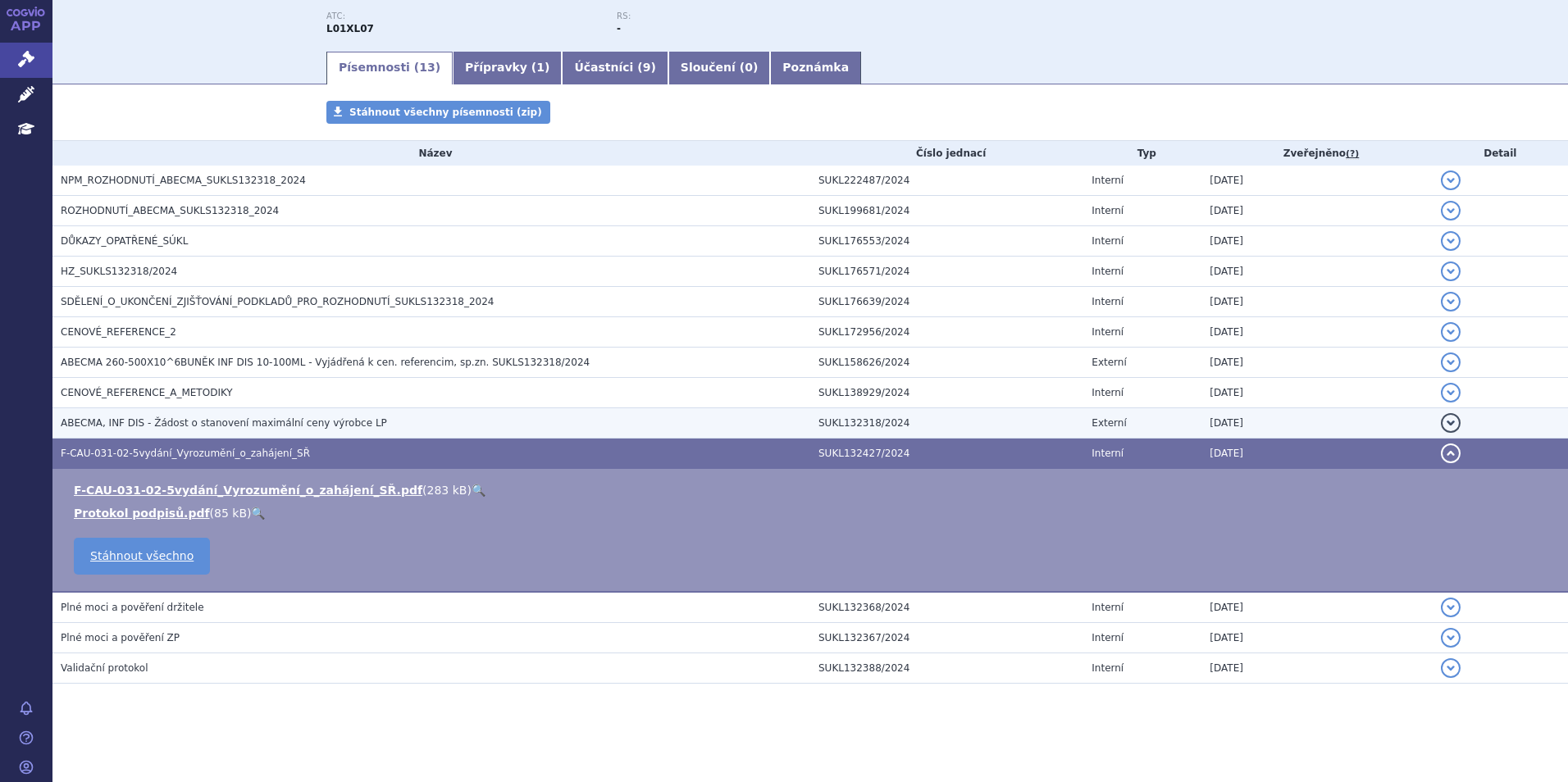
click at [208, 425] on span "ABECMA, INF DIS - Žádost o stanovení maximální ceny výrobce LP" at bounding box center [224, 423] width 327 height 12
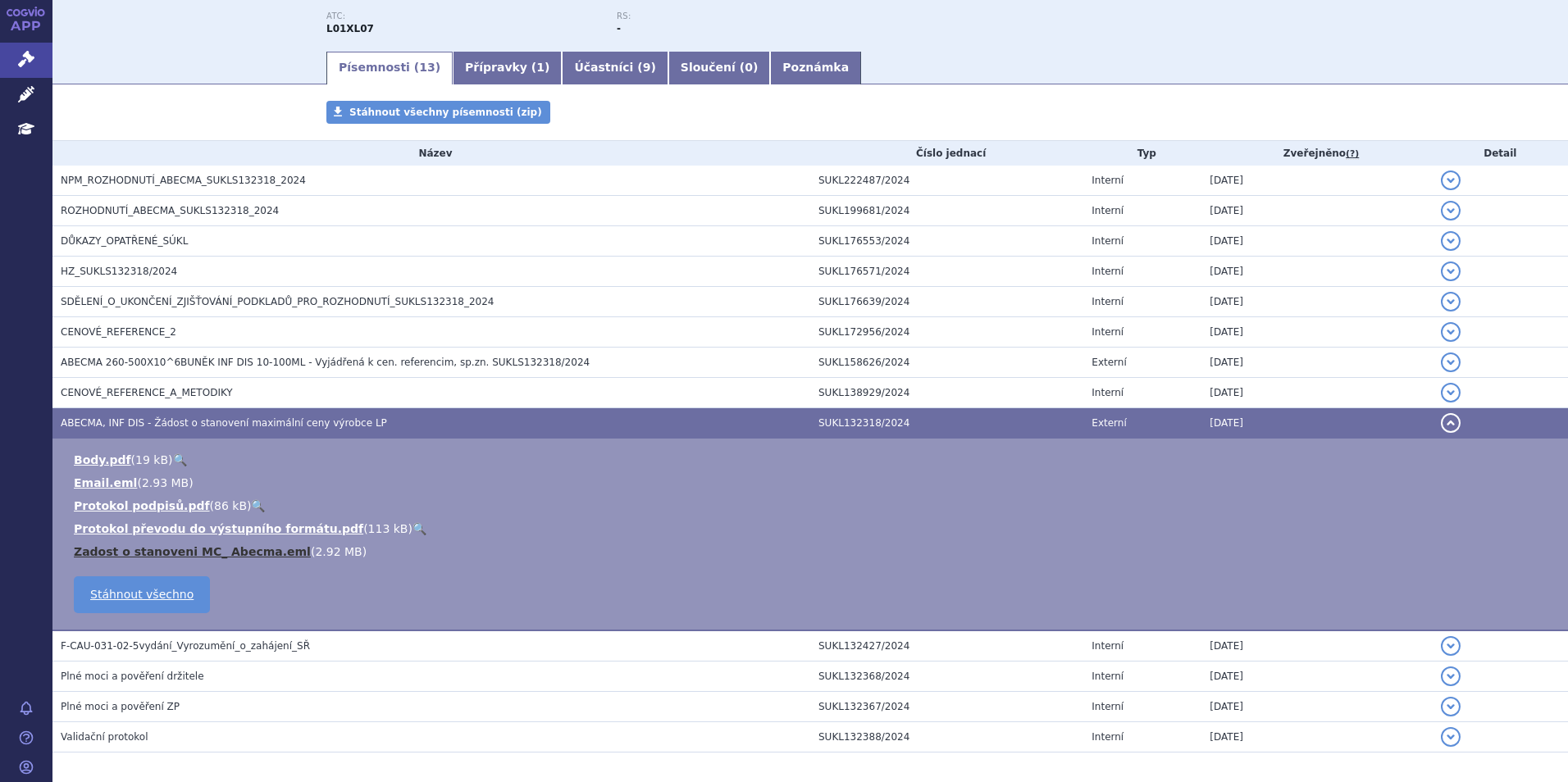
click at [232, 553] on link "Zadost o stanoveni MC_ Abecma.eml" at bounding box center [192, 552] width 237 height 13
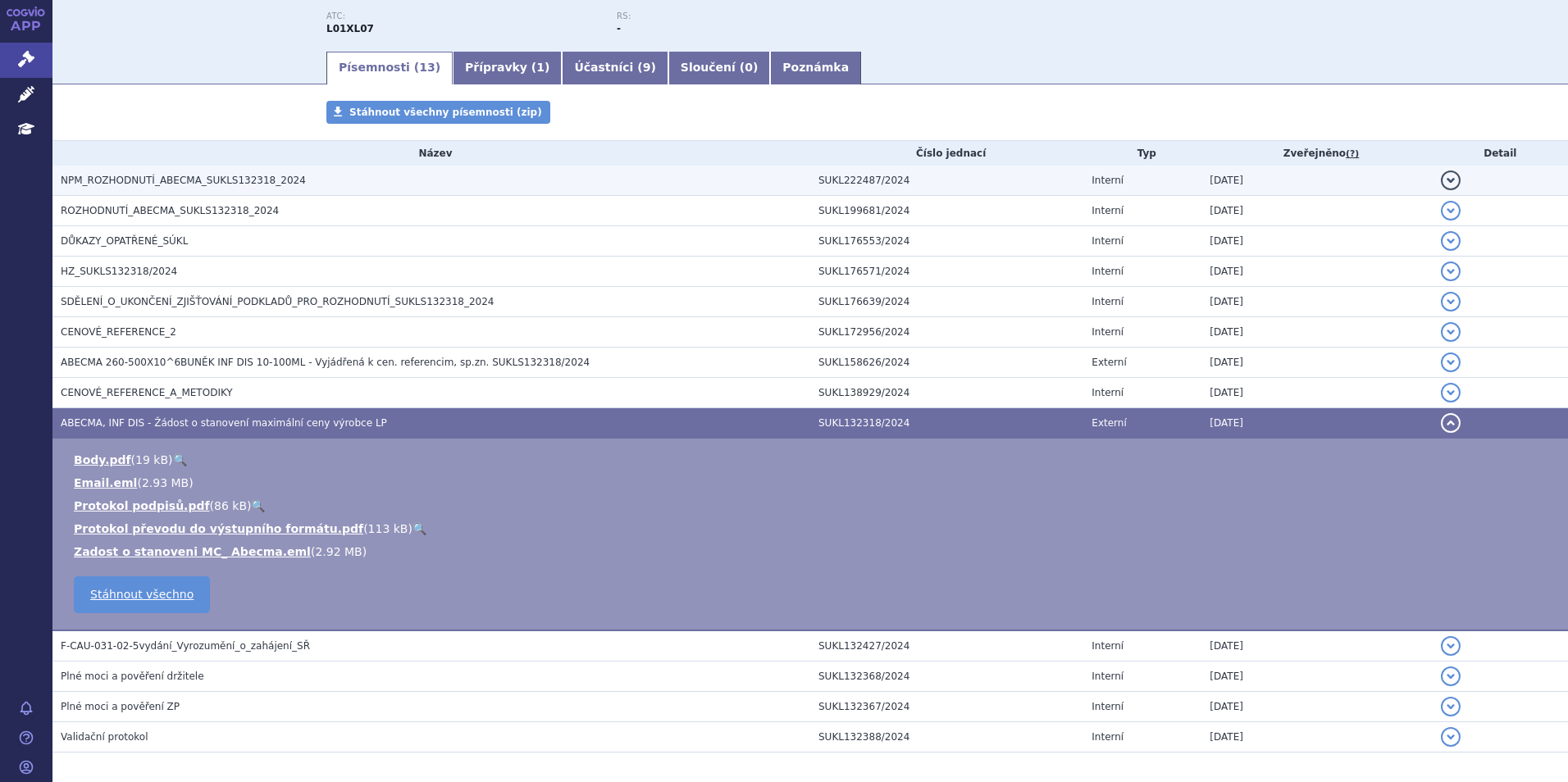
click at [160, 176] on span "NPM_ROZHODNUTÍ_ABECMA_SUKLS132318_2024" at bounding box center [183, 181] width 245 height 12
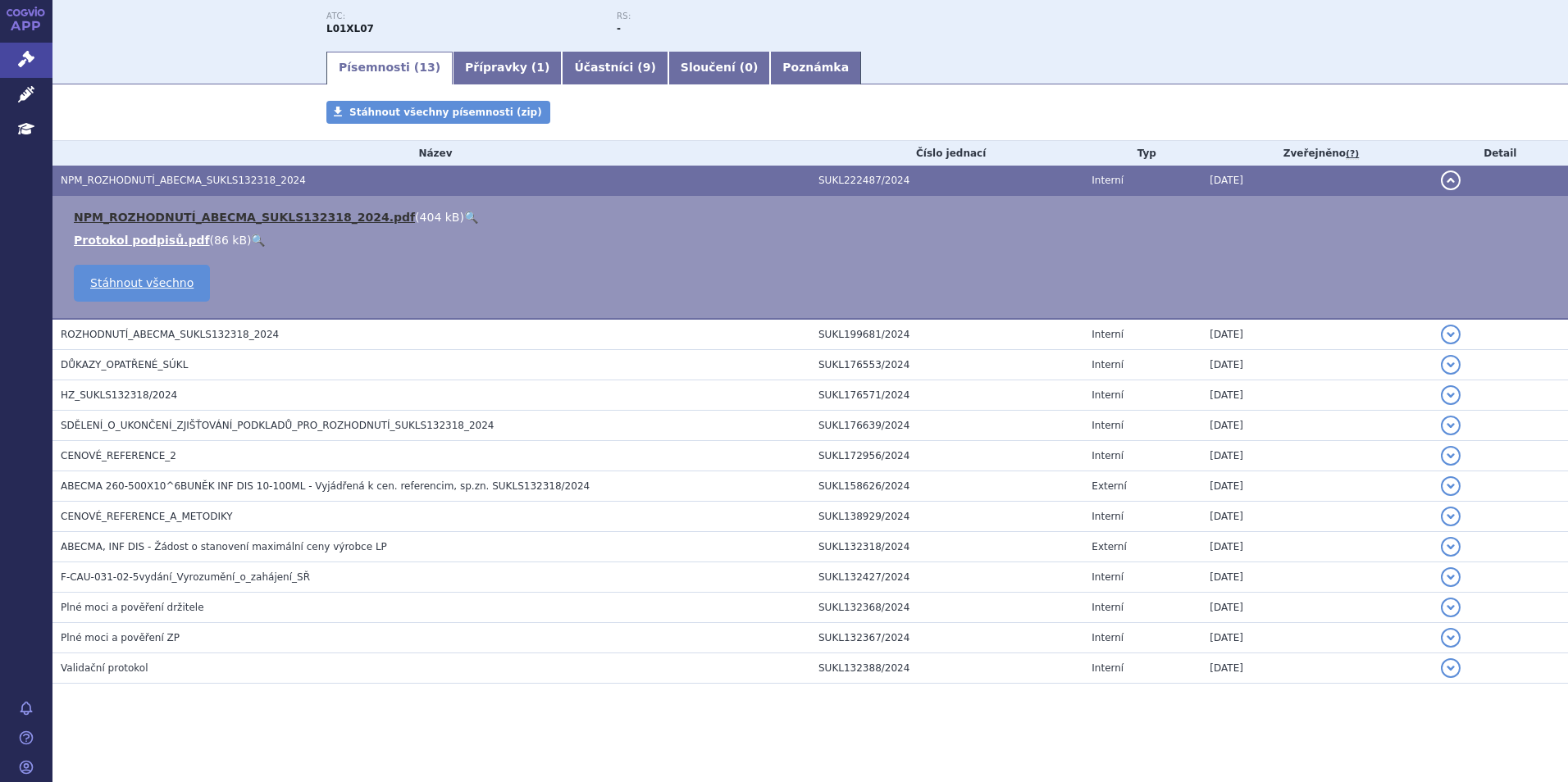
click at [281, 210] on link "NPM_ROZHODNUTÍ_ABECMA_SUKLS132318_2024.pdf" at bounding box center [244, 217] width 341 height 13
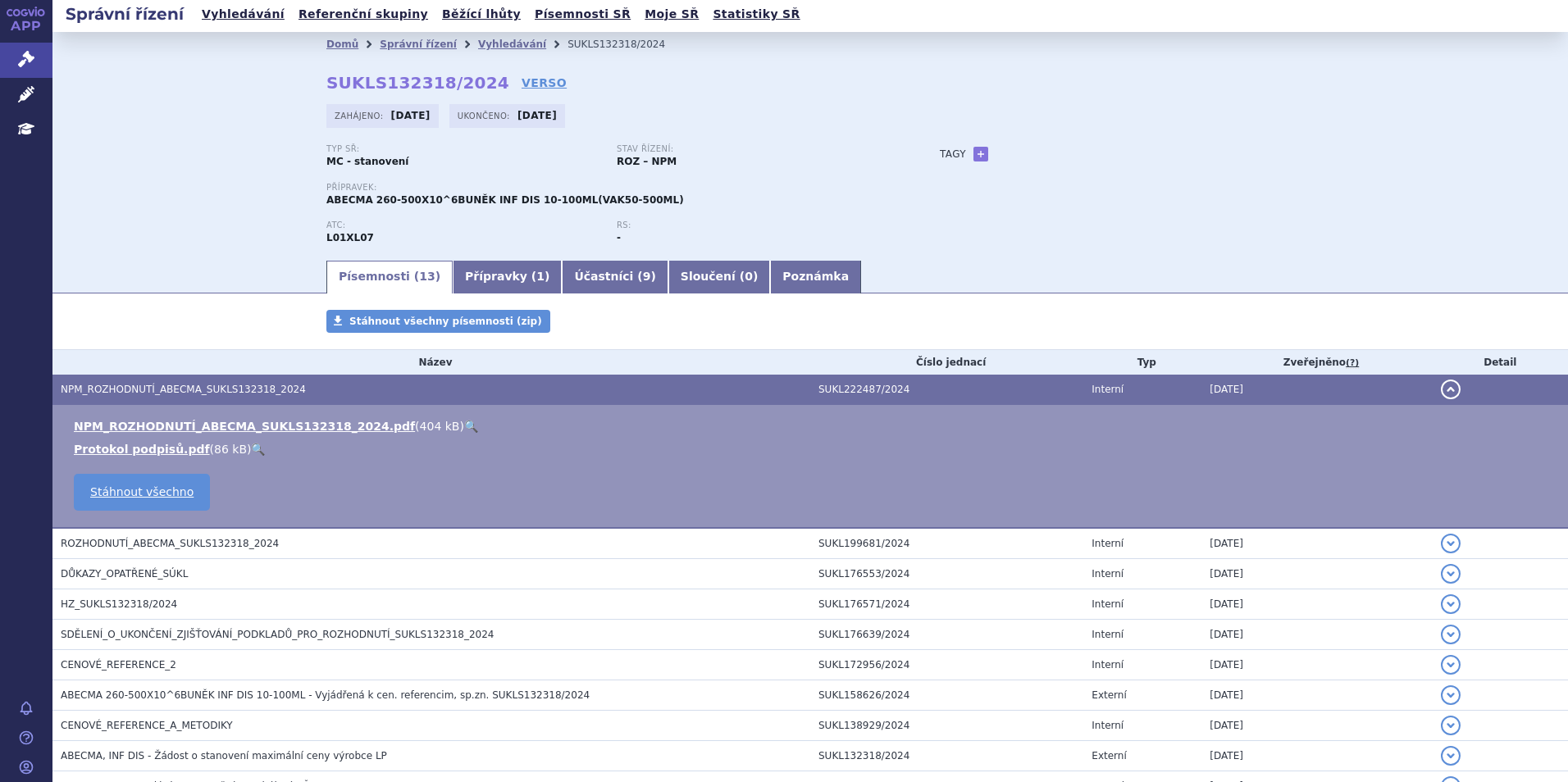
scroll to position [0, 0]
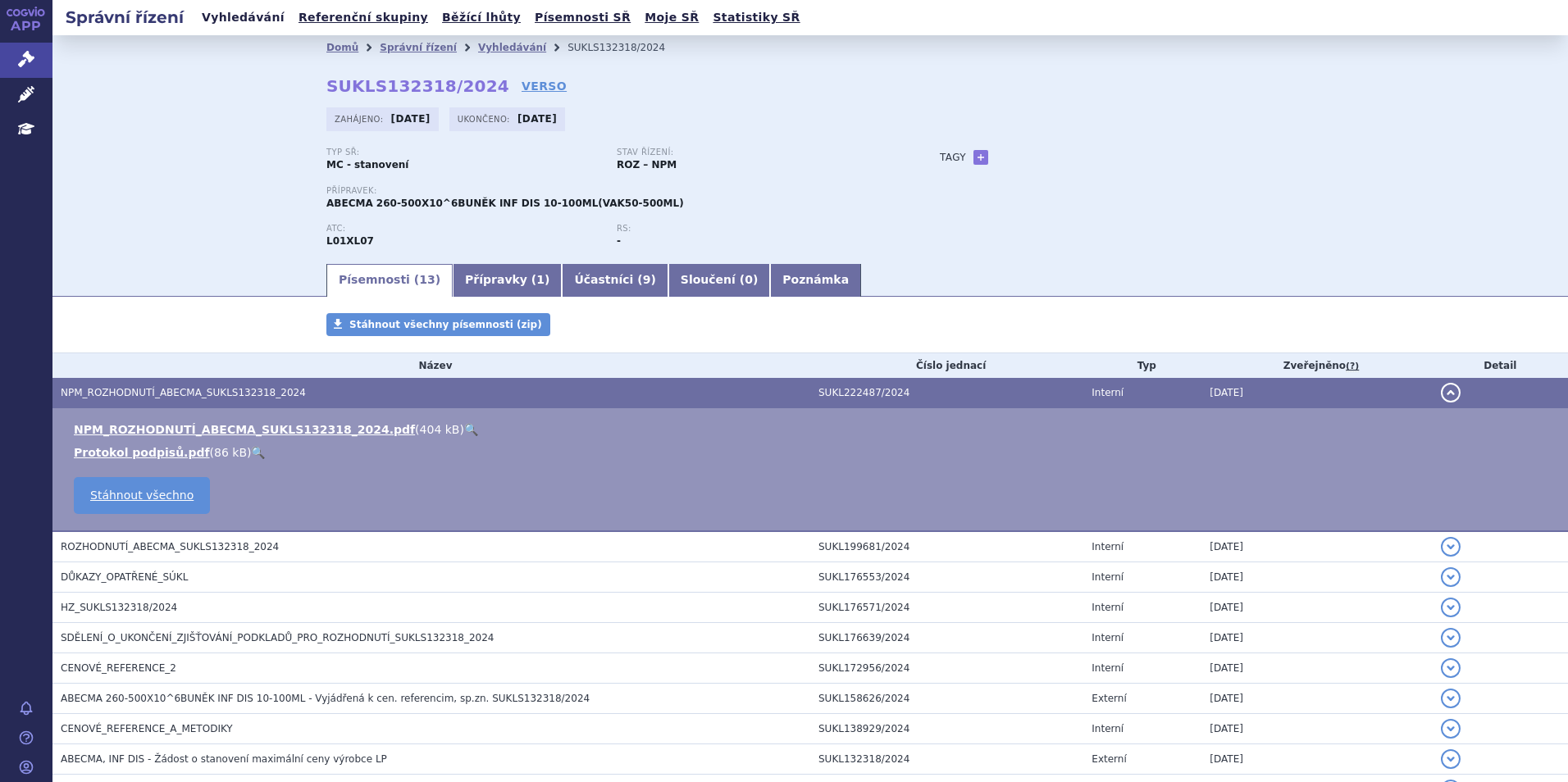
click at [234, 18] on link "Vyhledávání" at bounding box center [243, 17] width 92 height 22
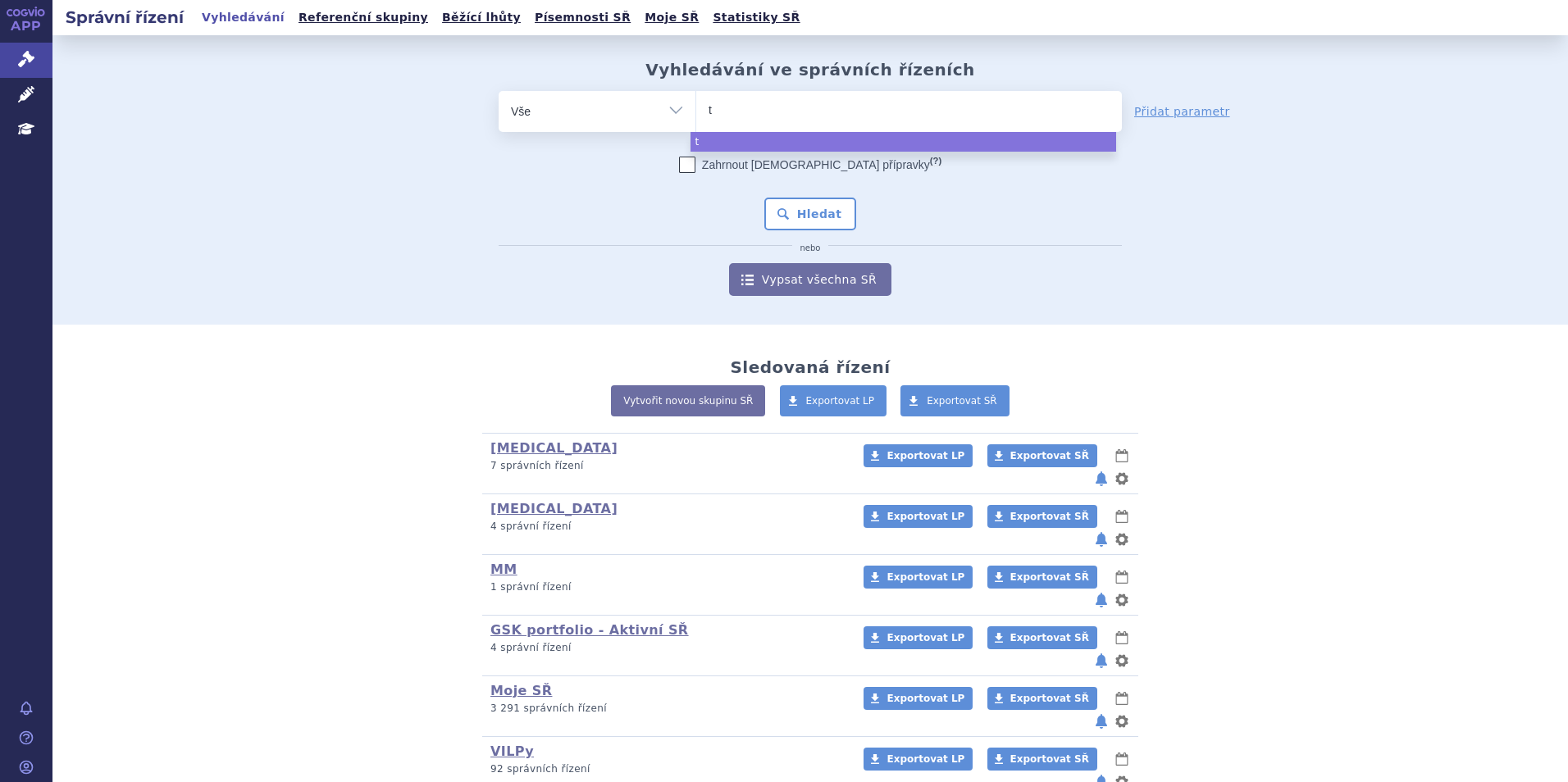
type input "ta"
type input "tal"
type input "talv"
type input "talve"
type input "talvey"
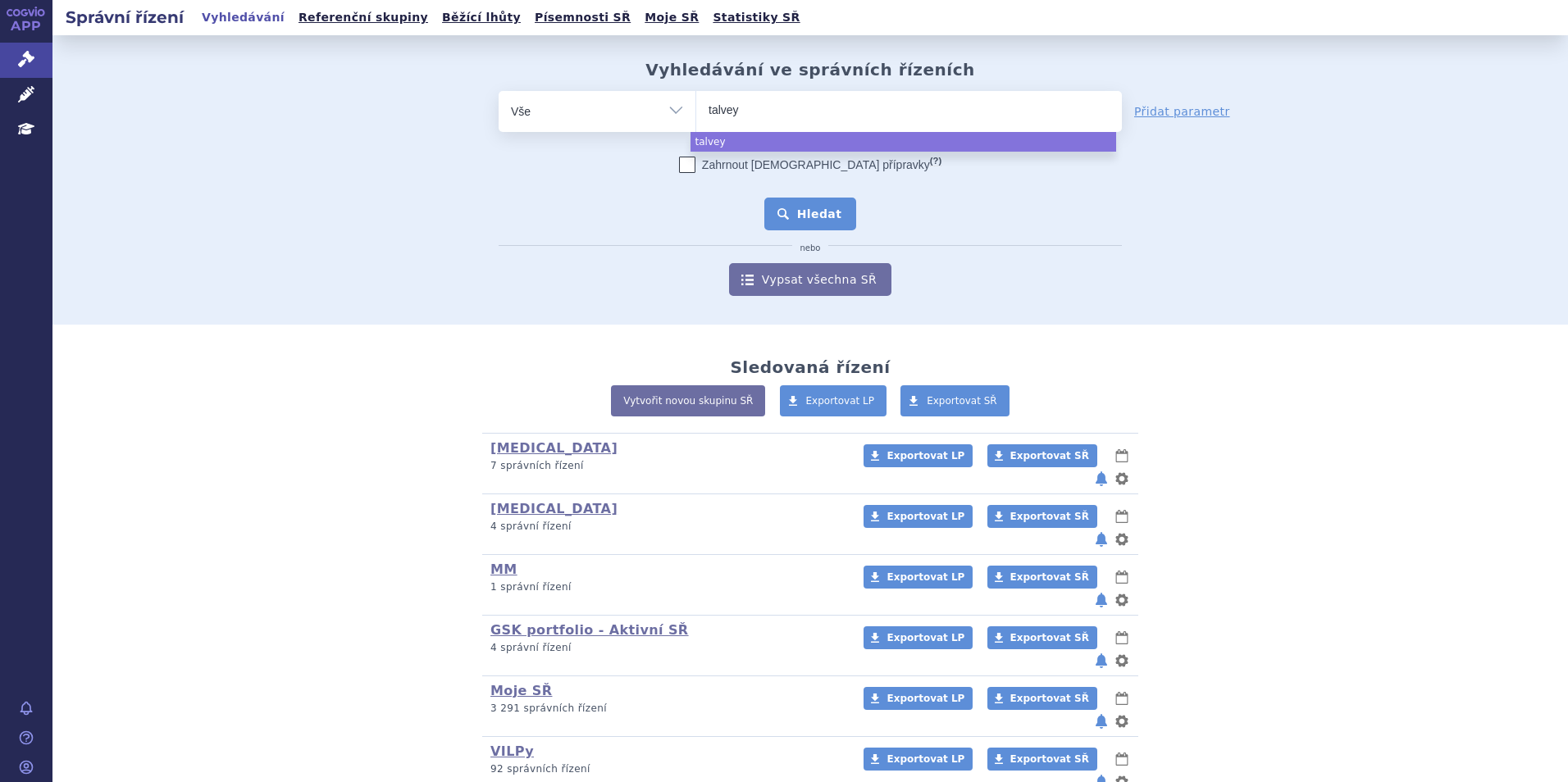
select select "talvey"
click at [781, 208] on button "Hledat" at bounding box center [811, 214] width 92 height 33
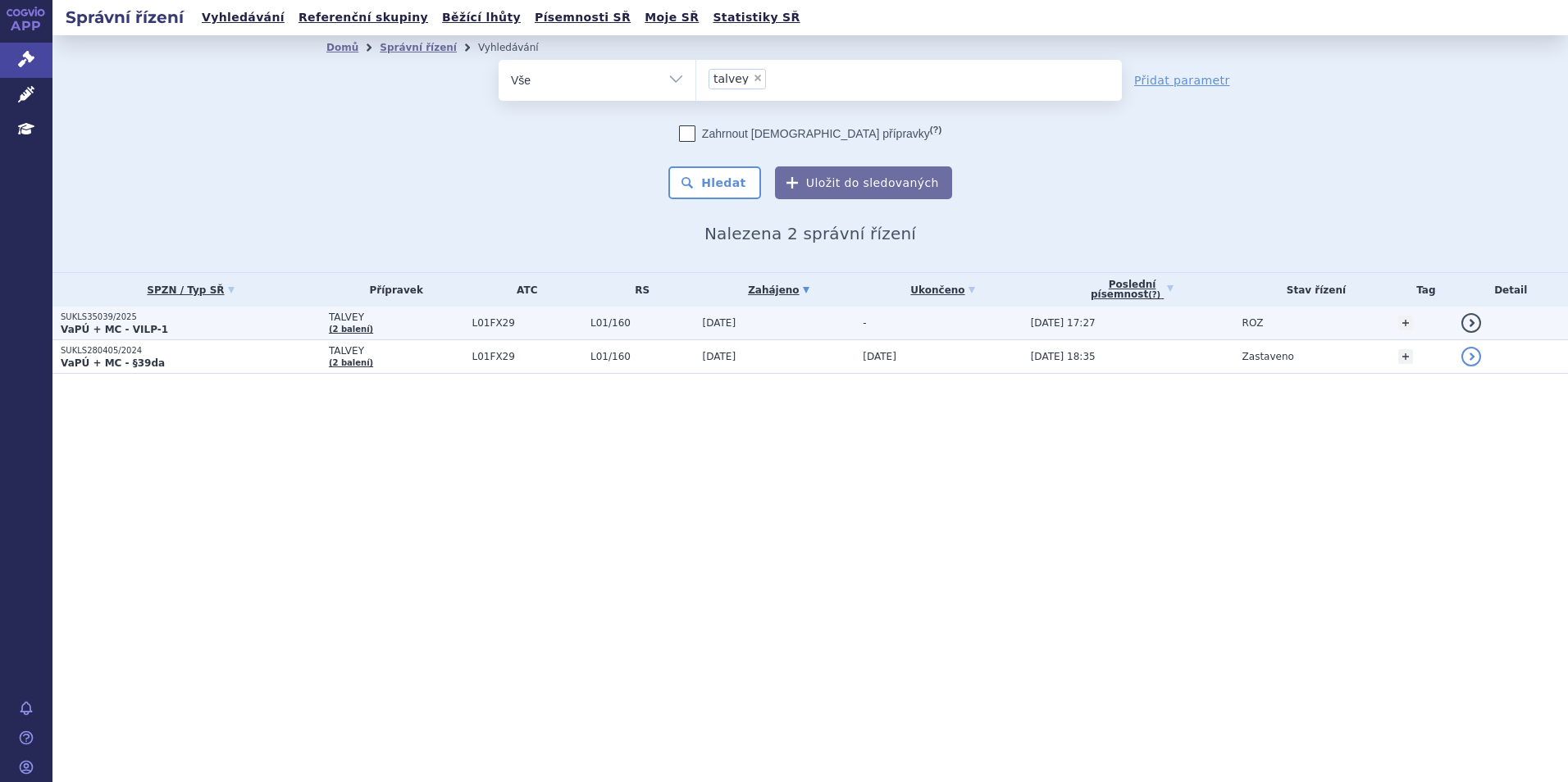
click at [156, 322] on p "SUKLS35039/2025" at bounding box center [190, 317] width 260 height 12
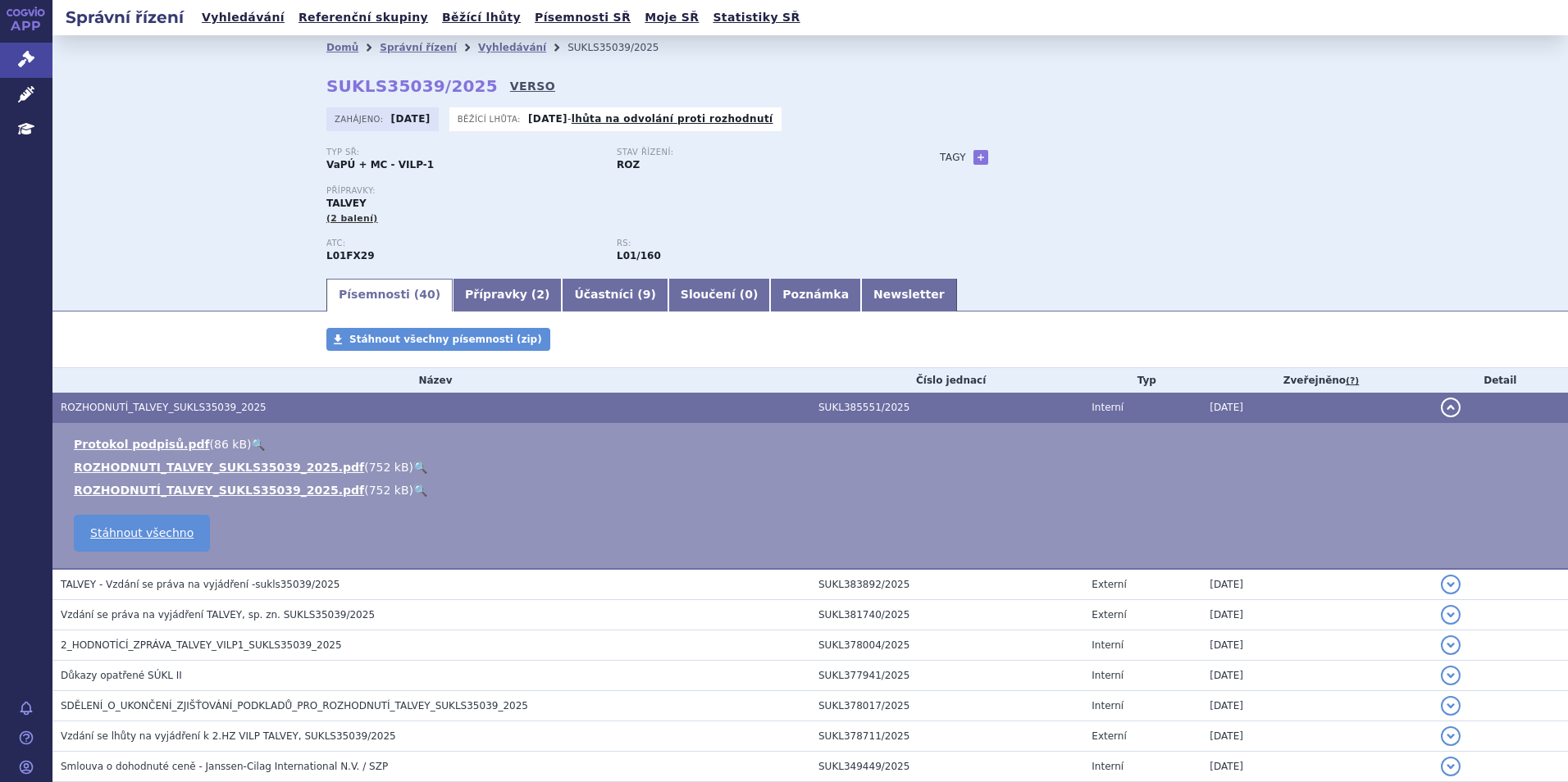
click at [510, 85] on link "VERSO" at bounding box center [532, 86] width 45 height 16
drag, startPoint x: 464, startPoint y: 86, endPoint x: 298, endPoint y: 97, distance: 166.4
click at [298, 97] on div "Domů Správní řízení Vyhledávání SUKLS35039/2025 SUKLS35039/2025 VERSO [GEOGRAPH…" at bounding box center [811, 167] width 1034 height 216
drag, startPoint x: 298, startPoint y: 97, endPoint x: 313, endPoint y: 89, distance: 17.0
click at [294, 97] on div "Domů Správní řízení Vyhledávání SUKLS35039/2025 SUKLS35039/2025 VERSO [GEOGRAPH…" at bounding box center [811, 167] width 1034 height 216
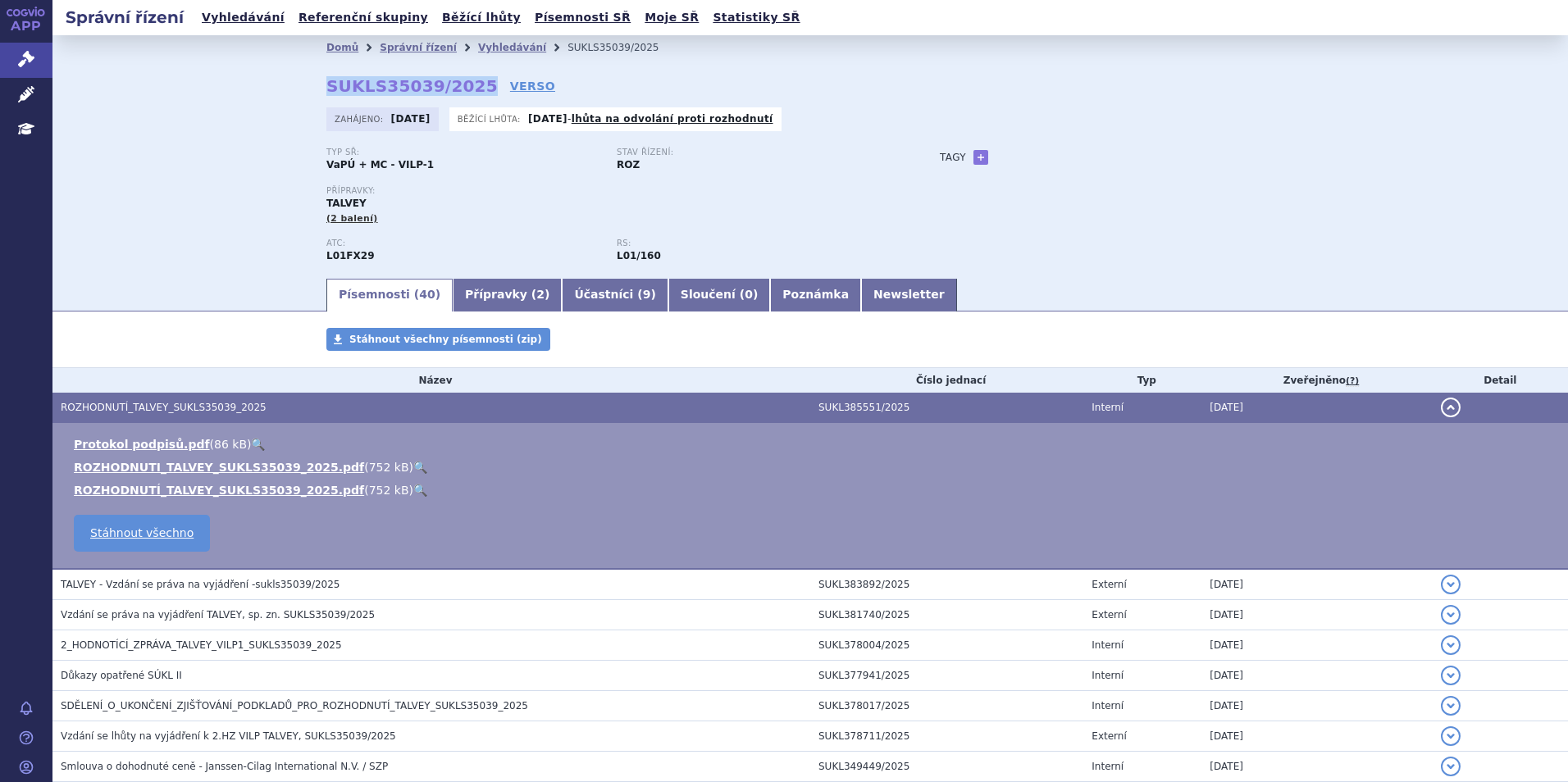
drag, startPoint x: 331, startPoint y: 87, endPoint x: 462, endPoint y: 93, distance: 131.1
click at [462, 93] on strong "SUKLS35039/2025" at bounding box center [412, 86] width 171 height 19
copy strong "SUKLS35039/2025"
click at [231, 462] on link "ROZHODNUTI_TALVEY_SUKLS35039_2025.pdf" at bounding box center [219, 468] width 290 height 13
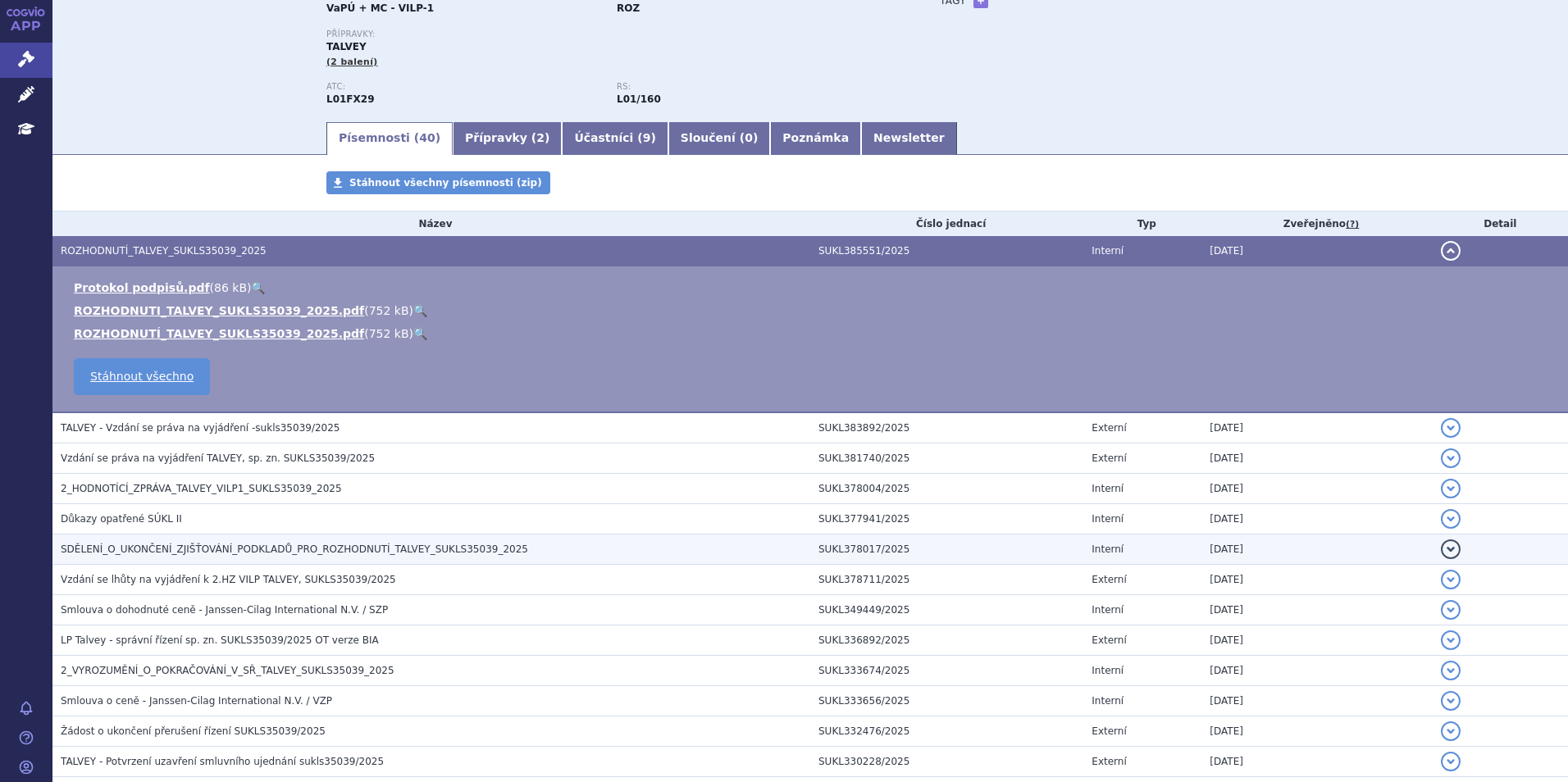
scroll to position [246, 0]
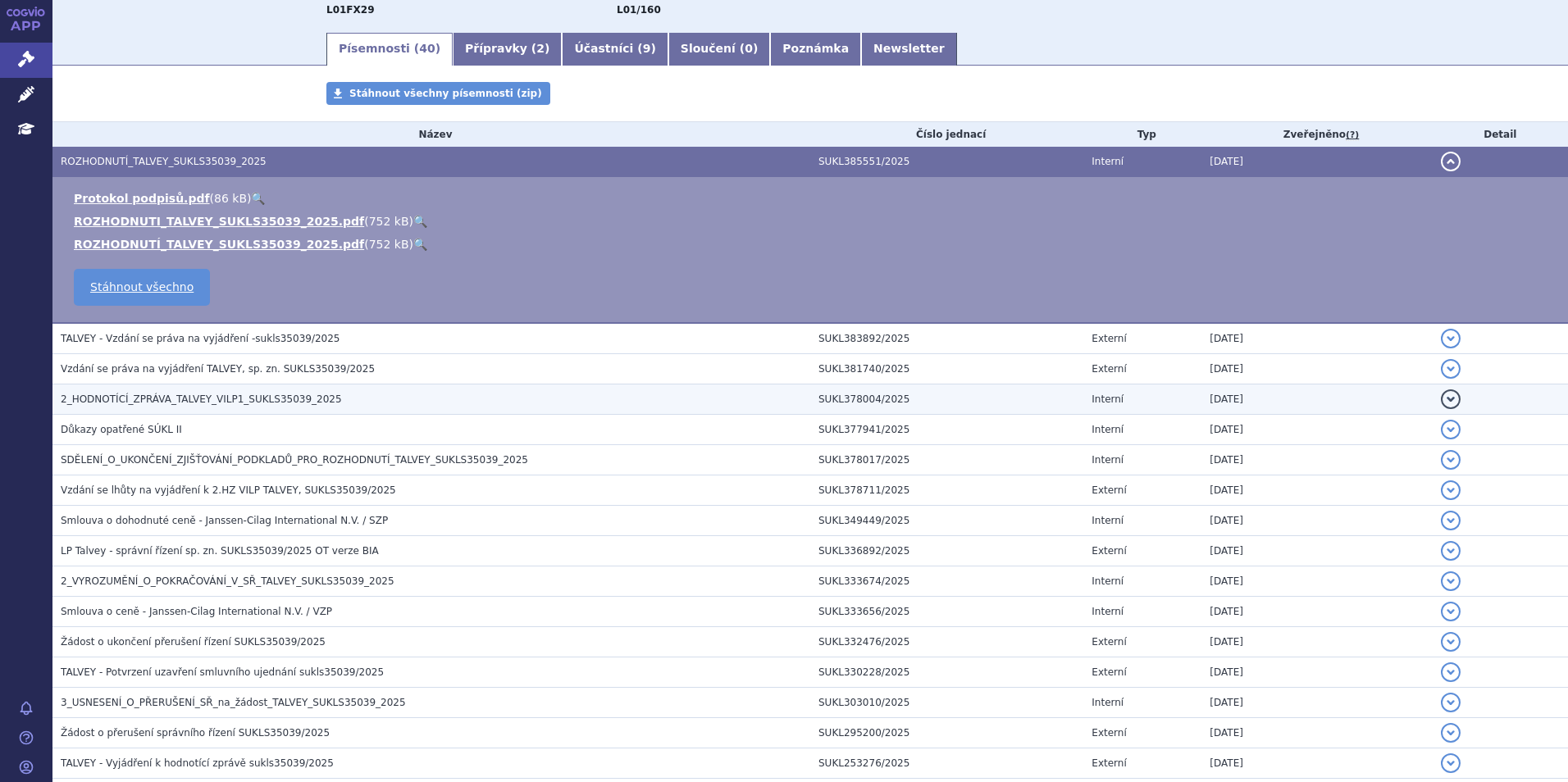
click at [241, 403] on span "2_HODNOTÍCÍ_ZPRÁVA_TALVEY_VILP1_SUKLS35039_2025" at bounding box center [201, 400] width 282 height 12
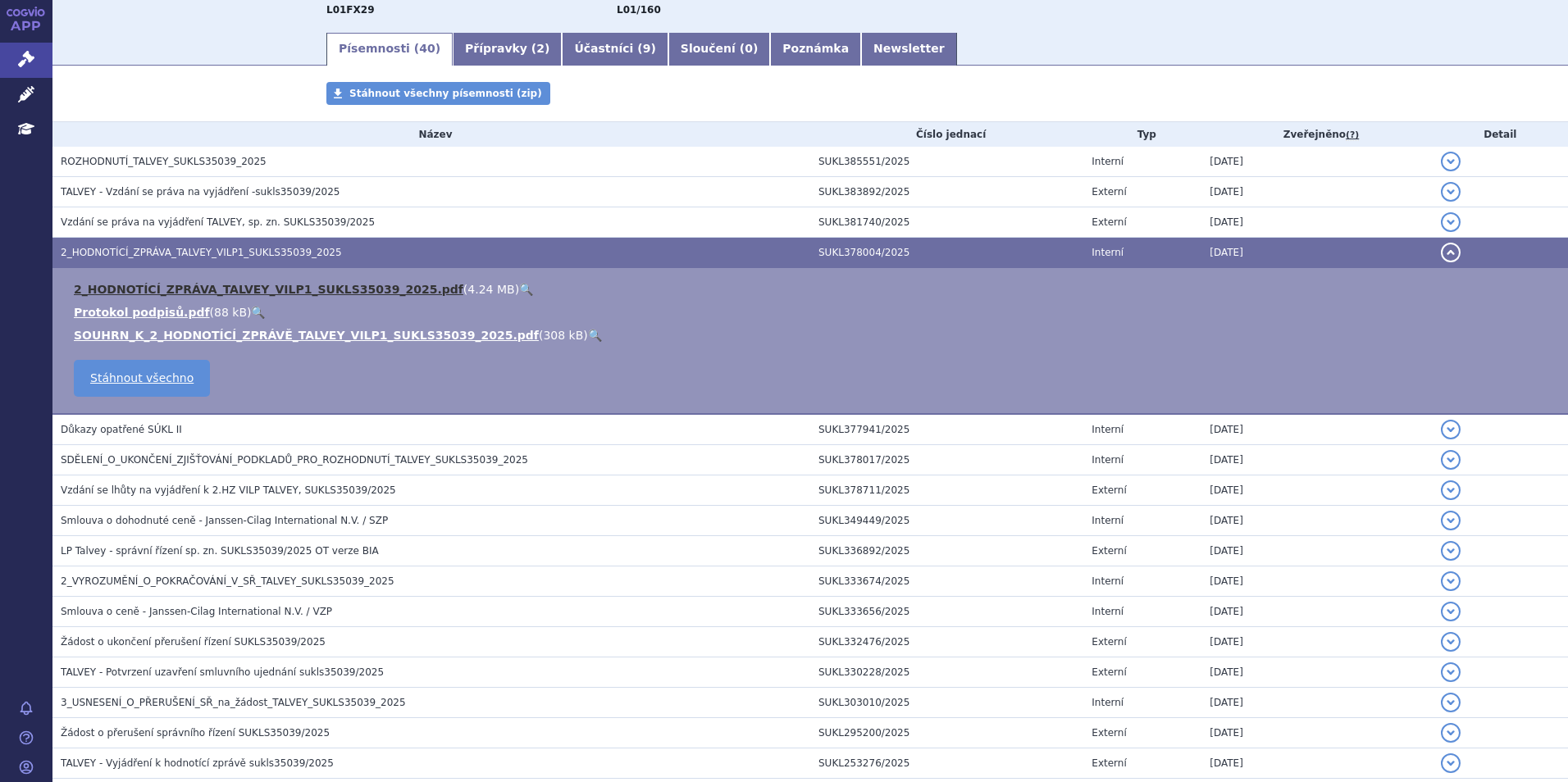
click at [316, 291] on link "2_HODNOTÍCÍ_ZPRÁVA_TALVEY_VILP1_SUKLS35039_2025.pdf" at bounding box center [268, 289] width 389 height 13
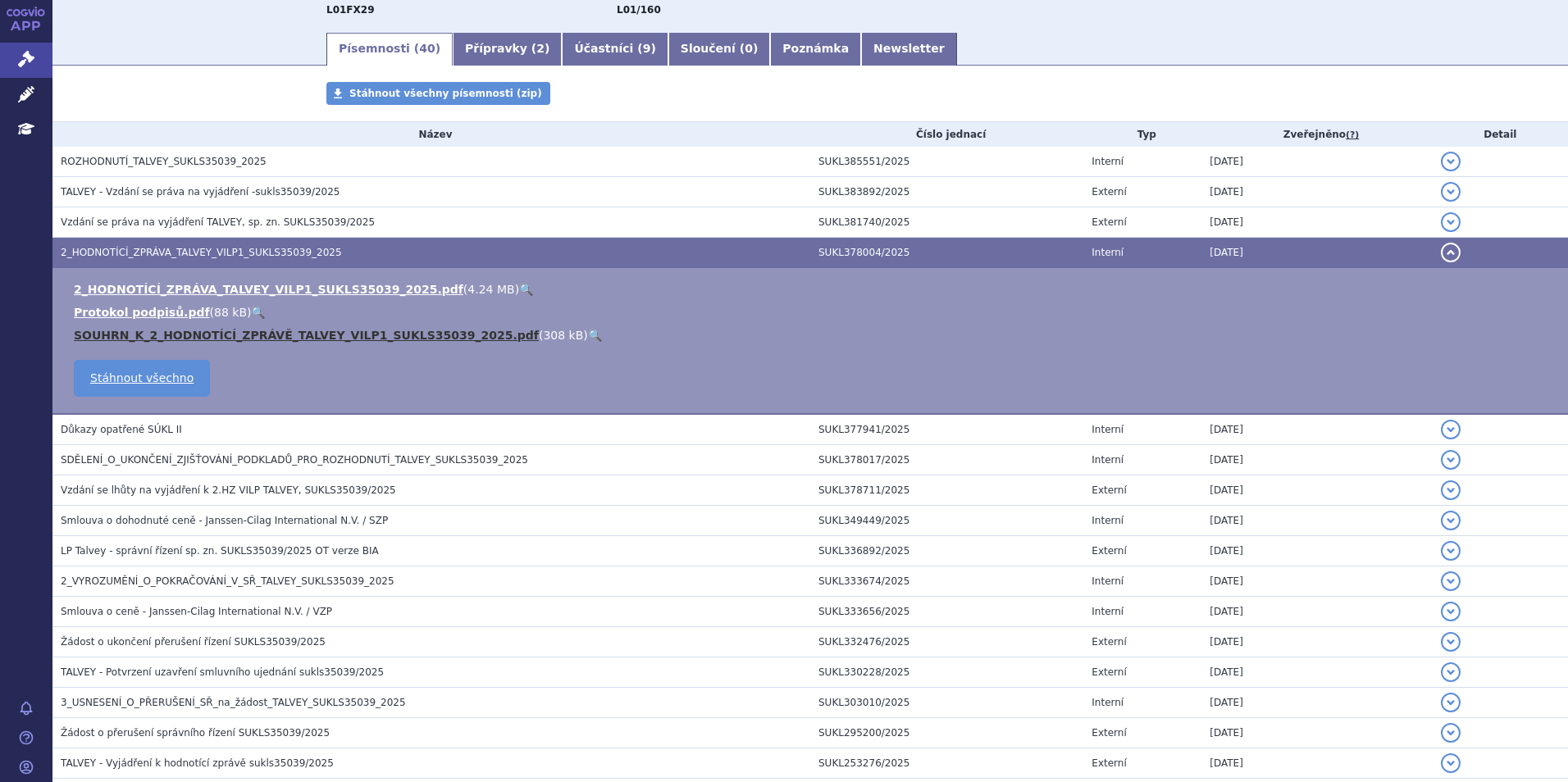
click at [245, 339] on link "SOUHRN_K_2_HODNOTÍCÍ_ZPRÁVĚ_TALVEY_VILP1_SUKLS35039_2025.pdf" at bounding box center [306, 335] width 465 height 13
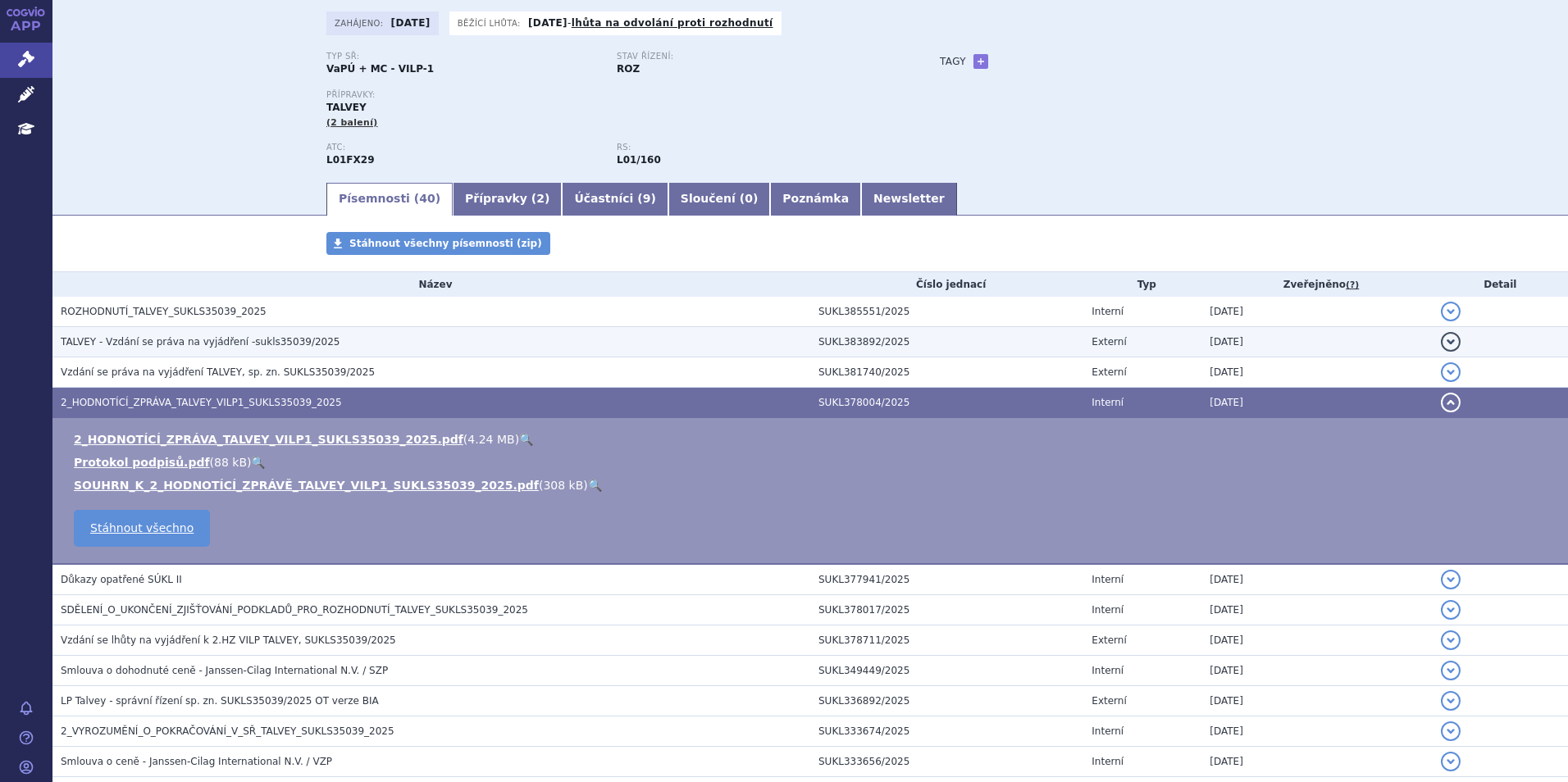
scroll to position [0, 0]
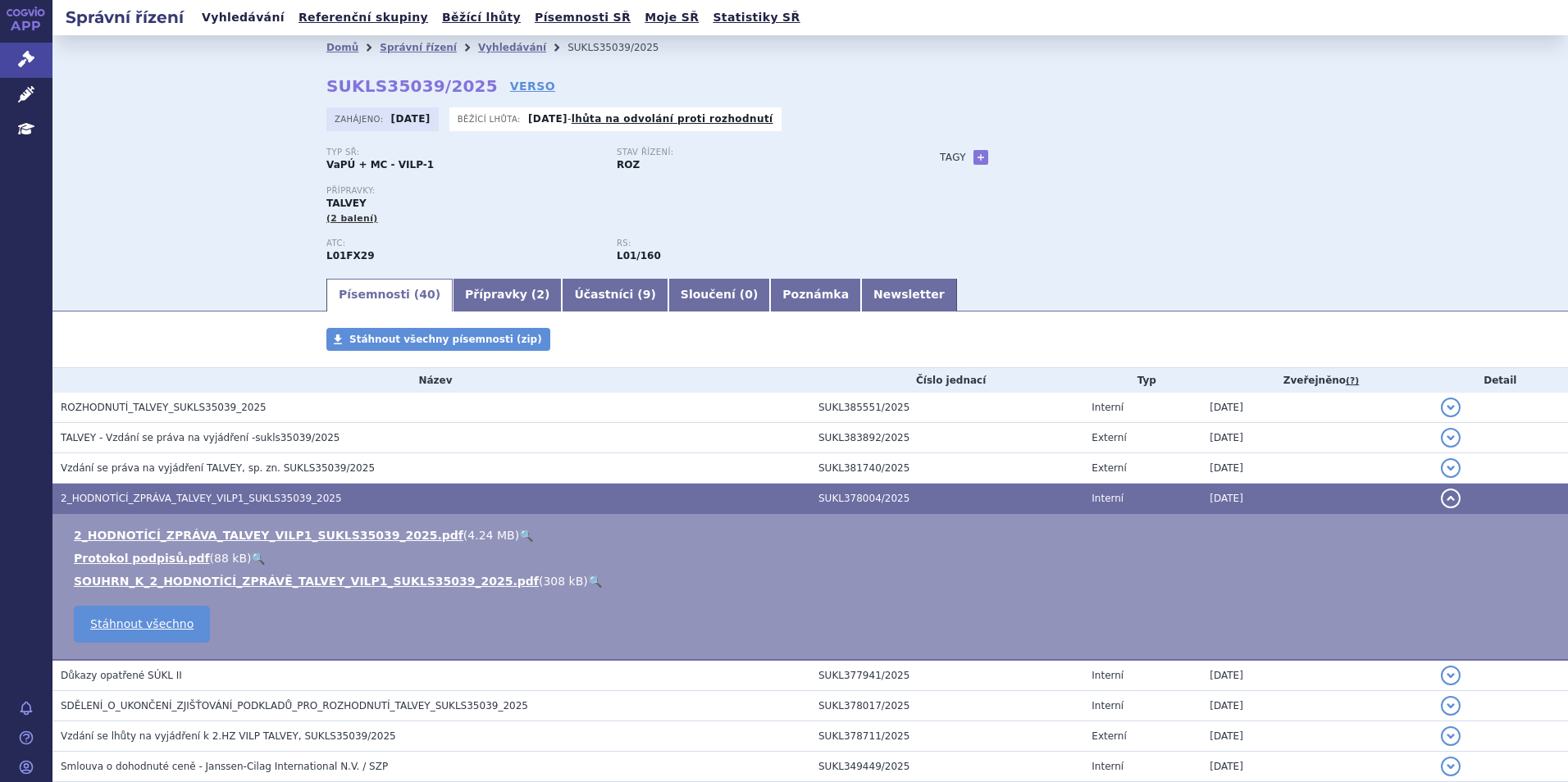
click at [253, 19] on link "Vyhledávání" at bounding box center [243, 17] width 92 height 22
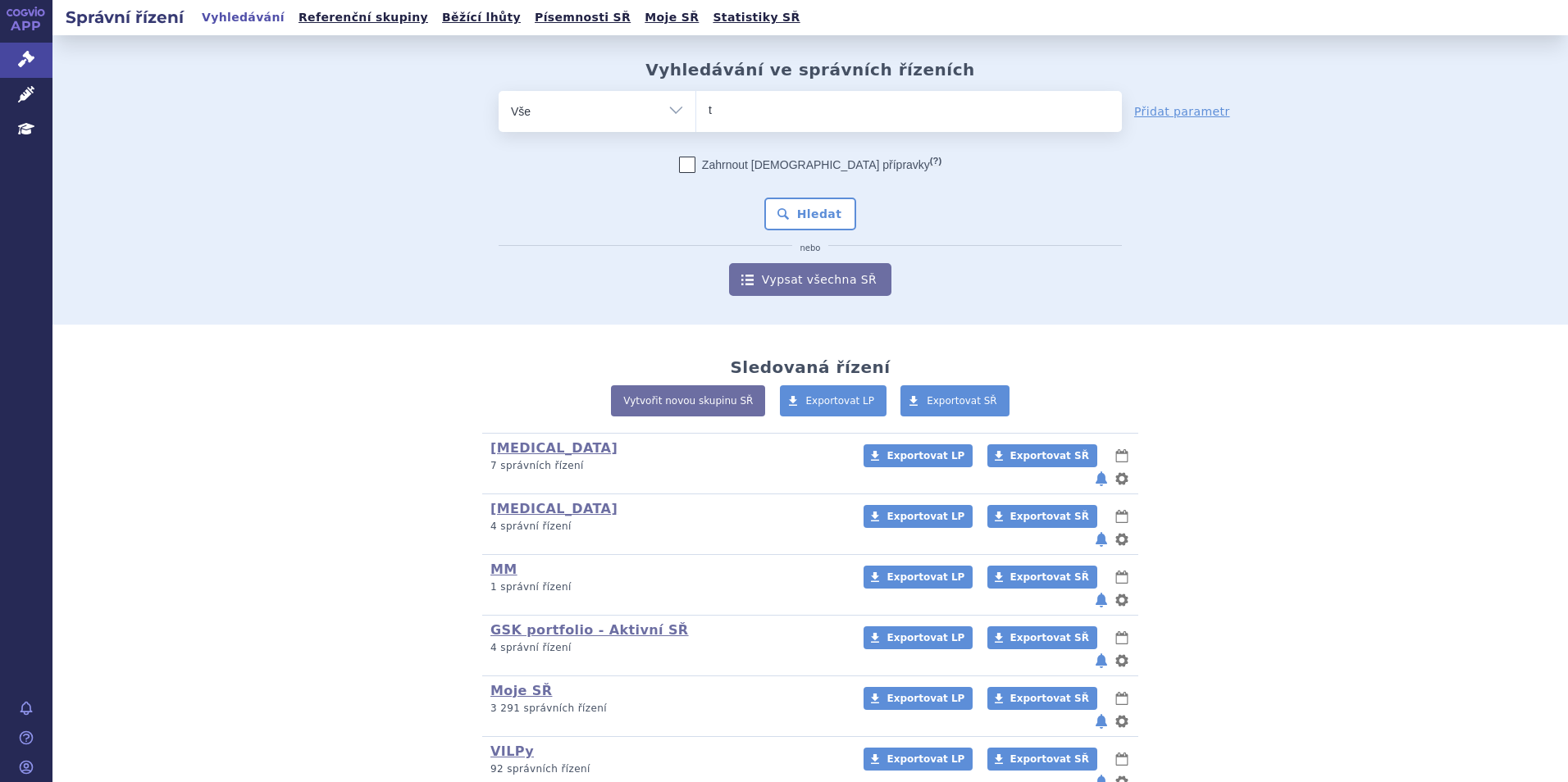
type input "te"
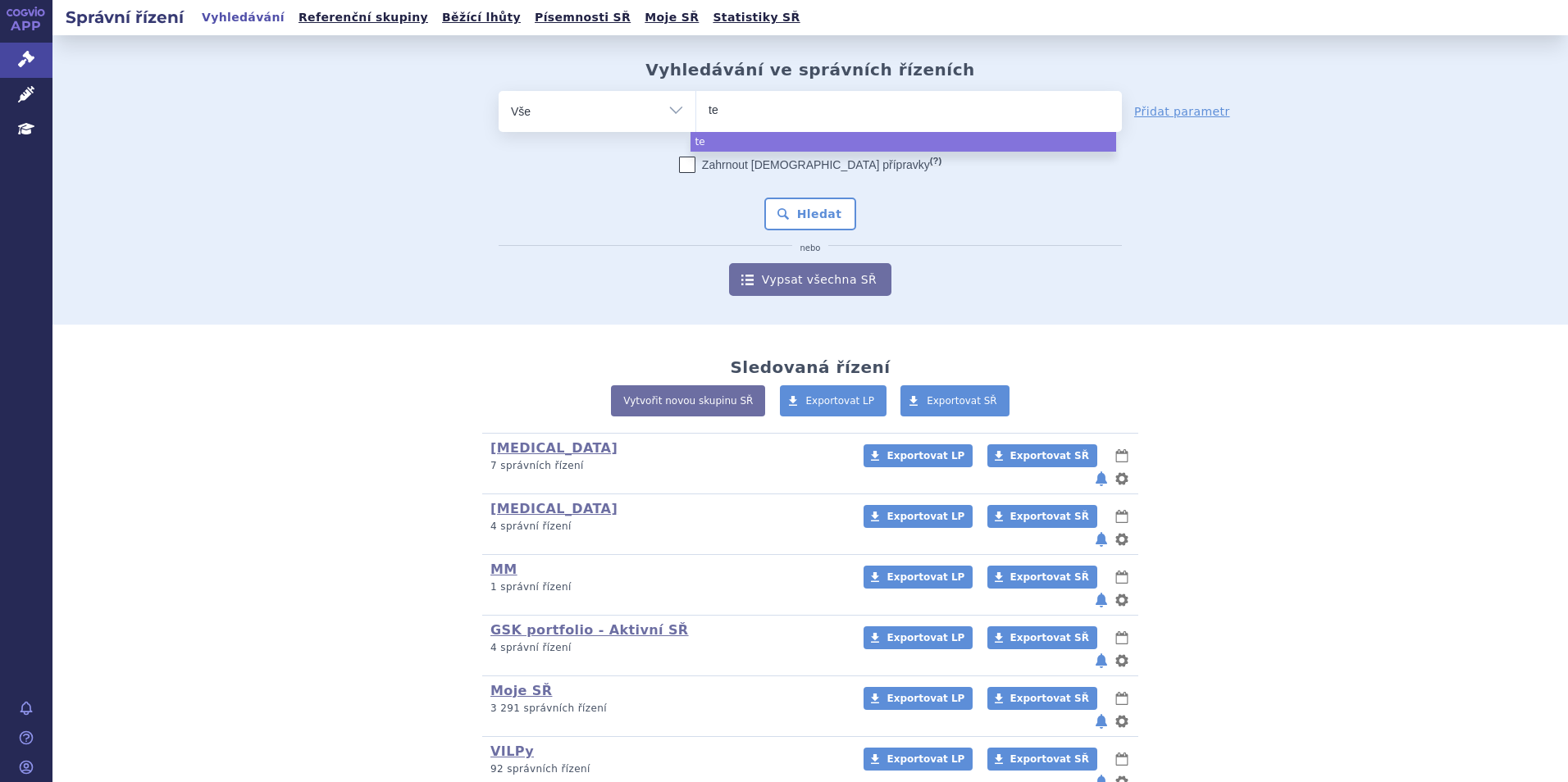
type input "tec"
type input "tecl"
type input "tec"
type input "te"
type input "tekl"
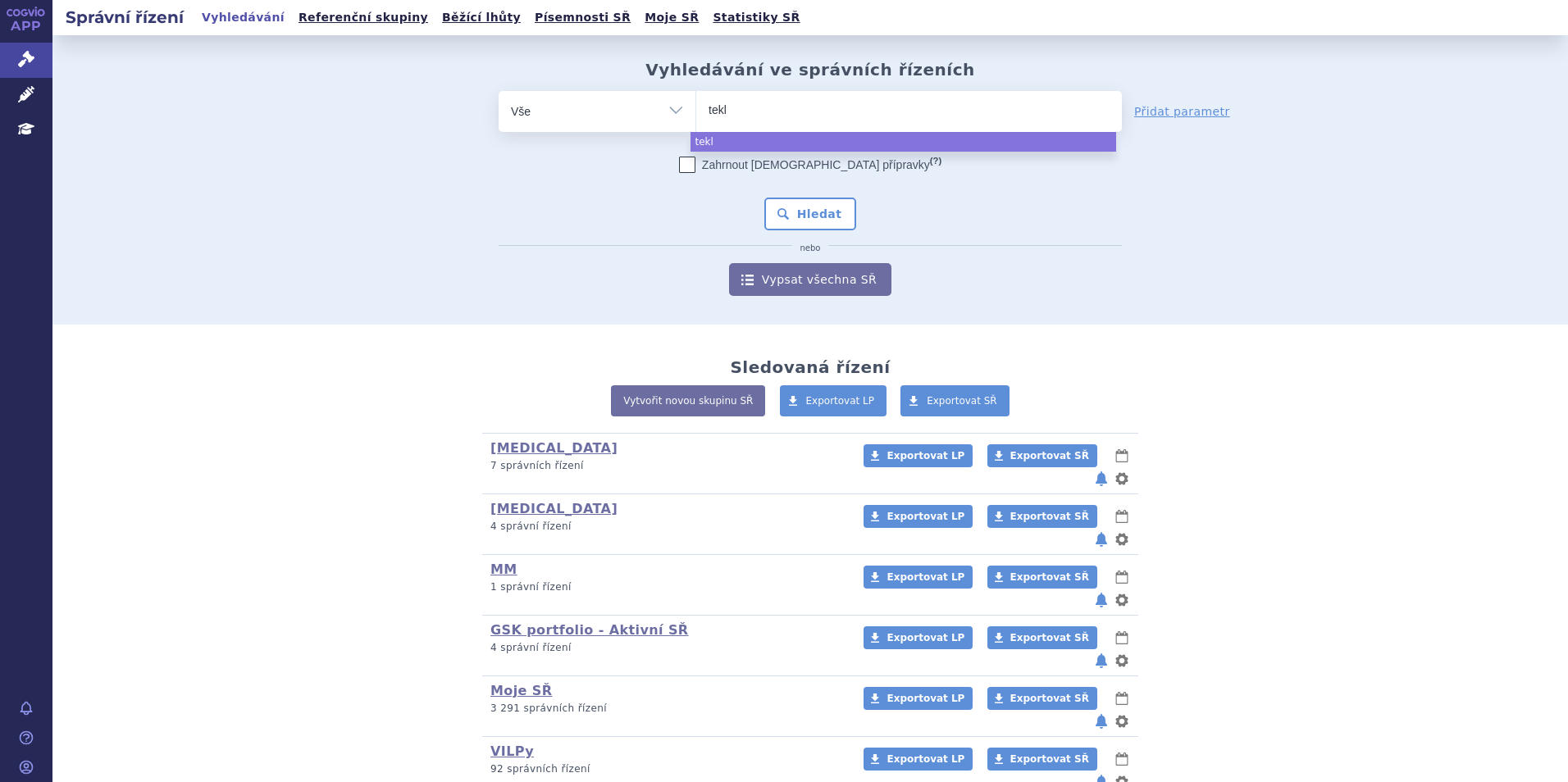
type input "tekli"
type input "tekl"
type input "tek"
type input "t"
type input "te"
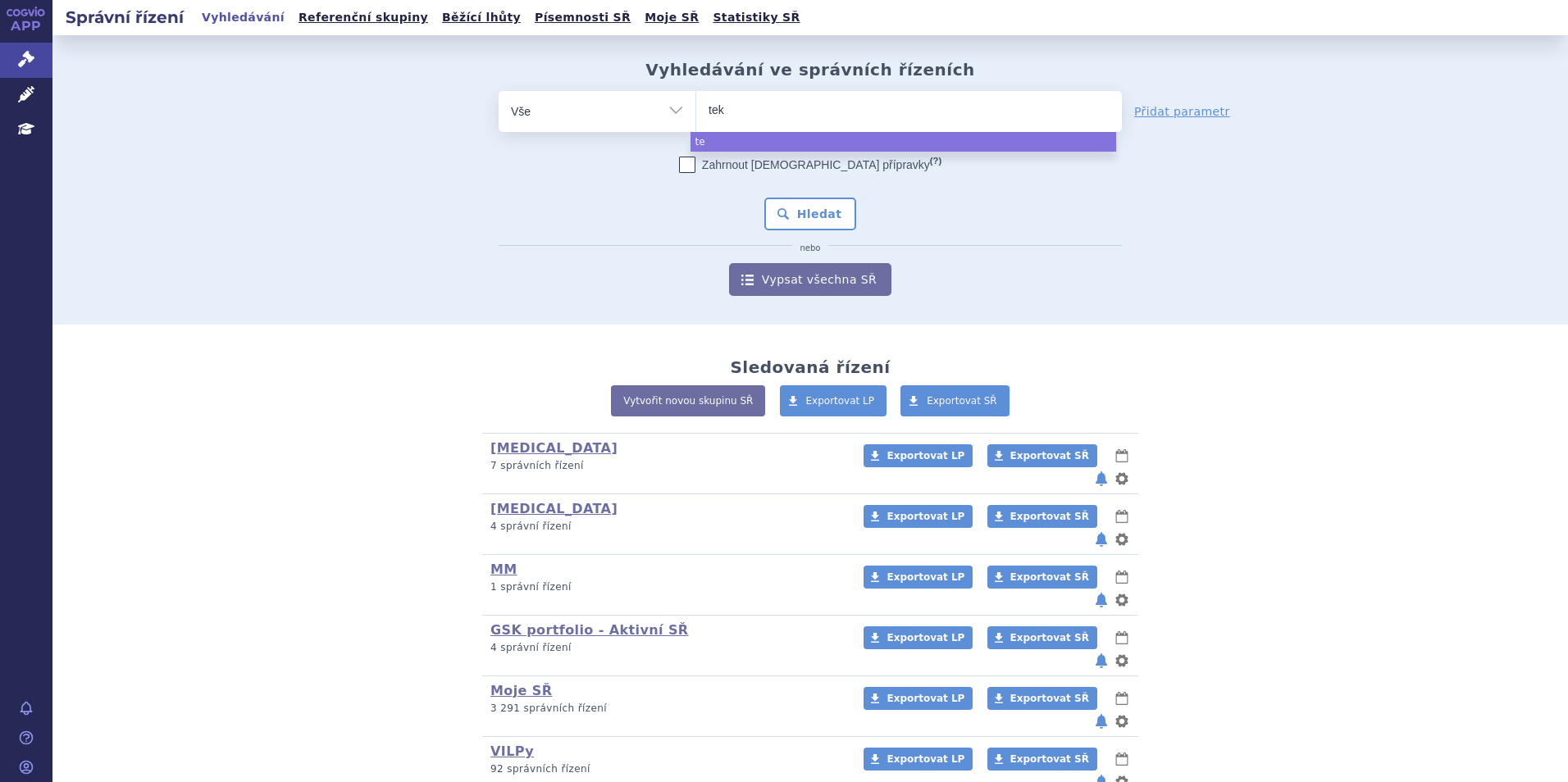
type input "tekl"
type input "tekli"
type input "teklis"
type input "teklisa"
type input "teklist"
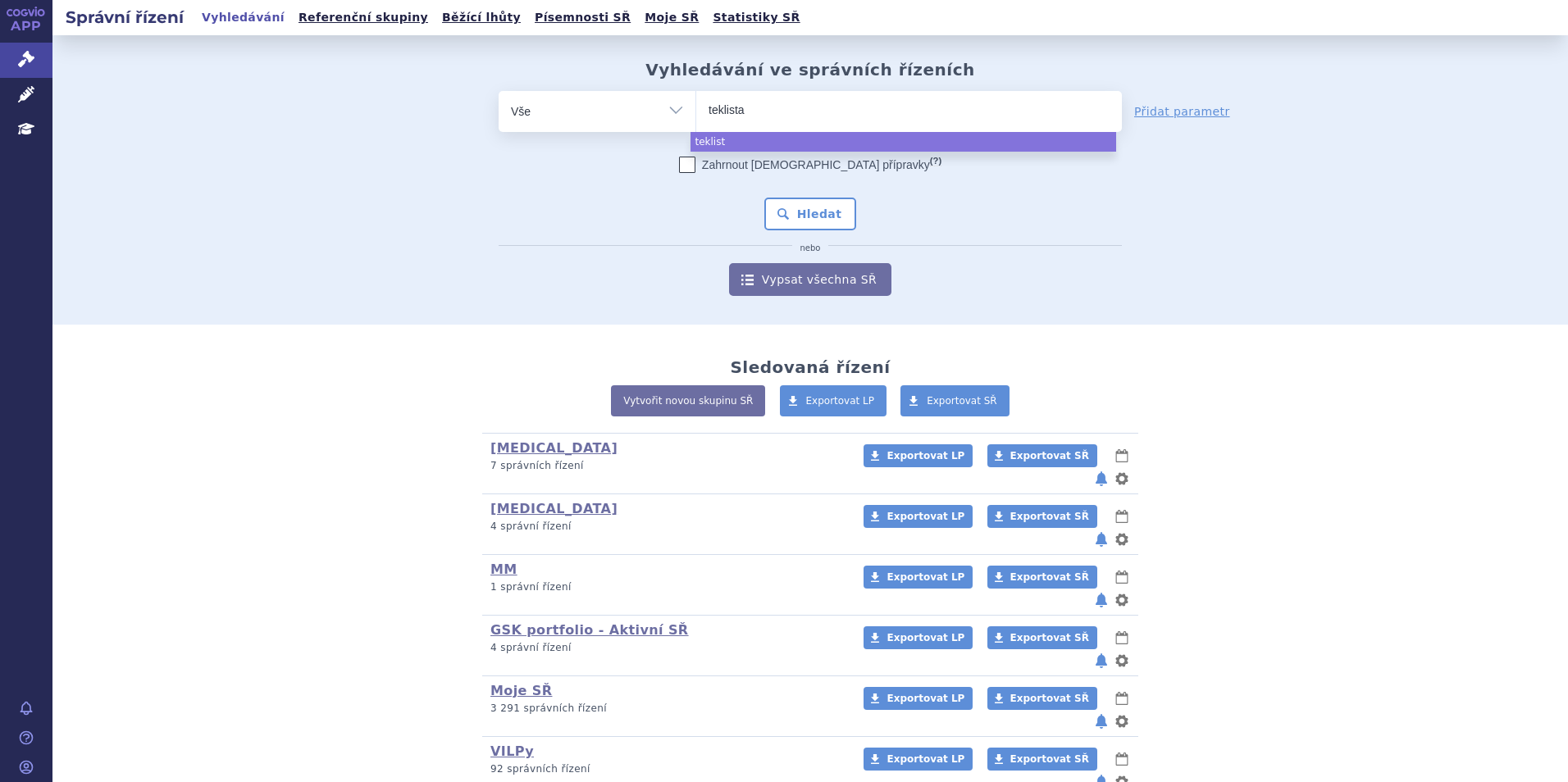
type input "teklistam"
type input "teklistama"
type input "teklistamab"
select select "teklistamab"
click at [777, 219] on button "Hledat" at bounding box center [811, 214] width 92 height 33
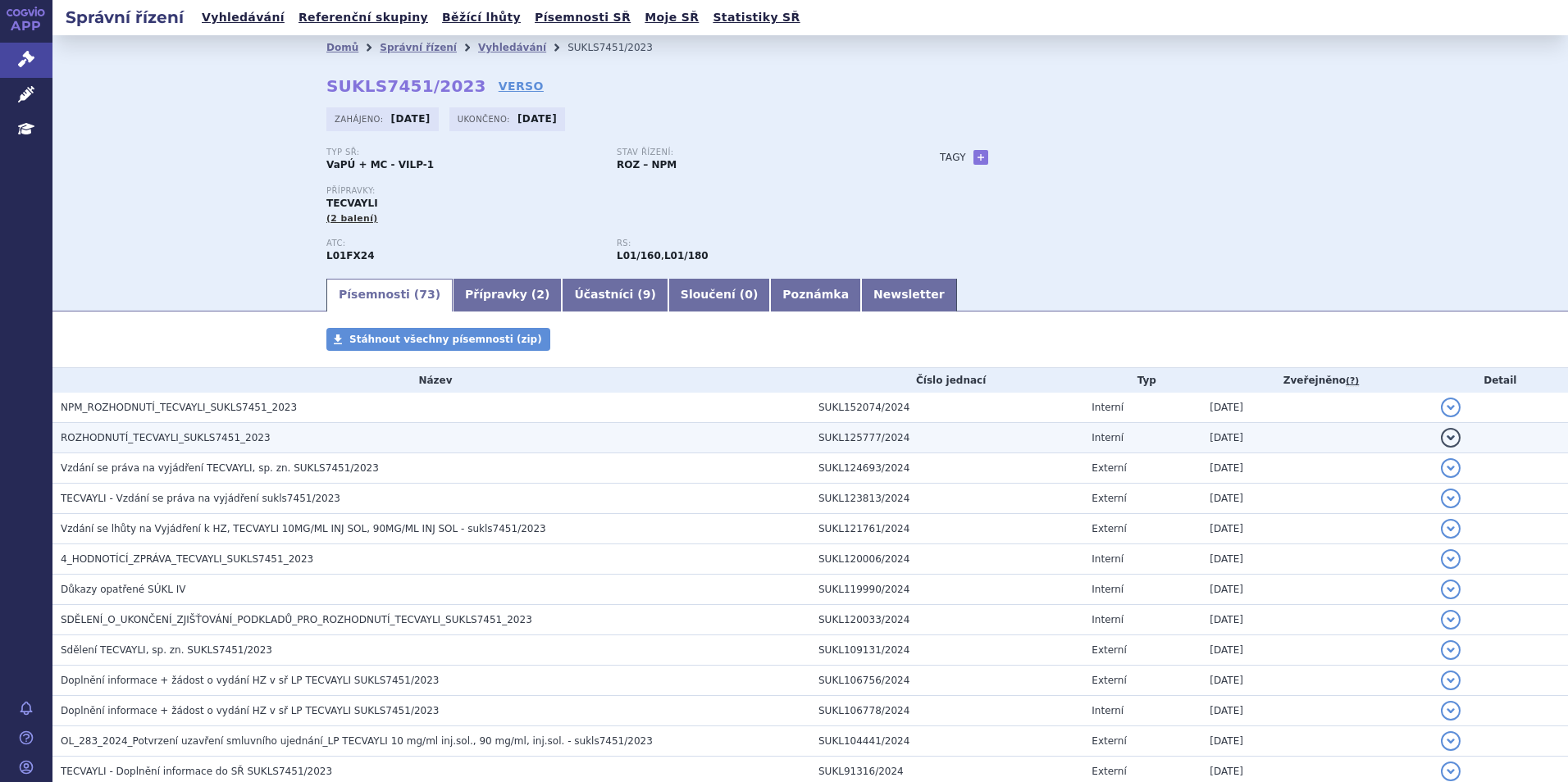
scroll to position [82, 0]
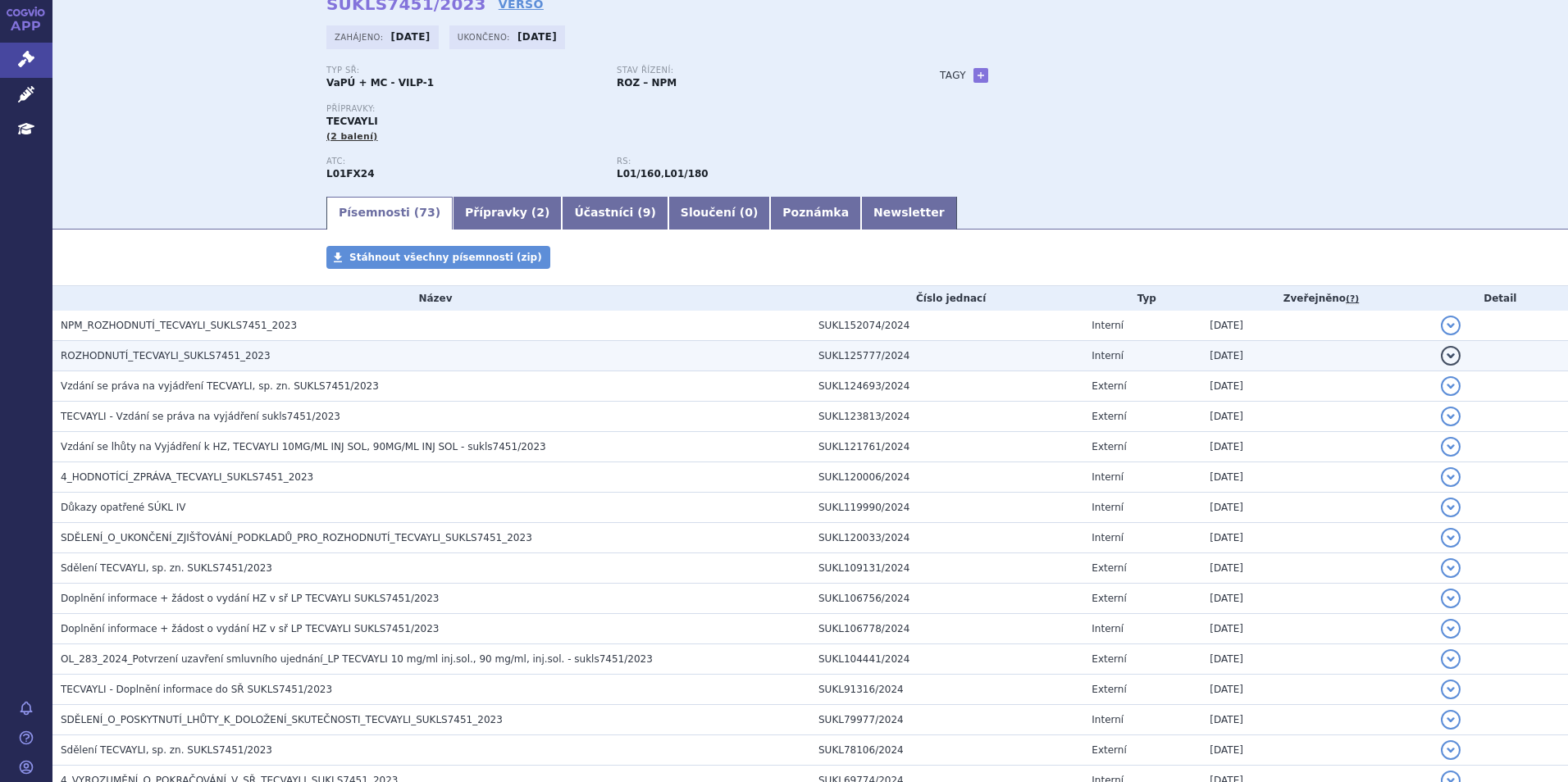
click at [157, 361] on span "ROZHODNUTÍ_TECVAYLI_SUKLS7451_2023" at bounding box center [165, 355] width 210 height 12
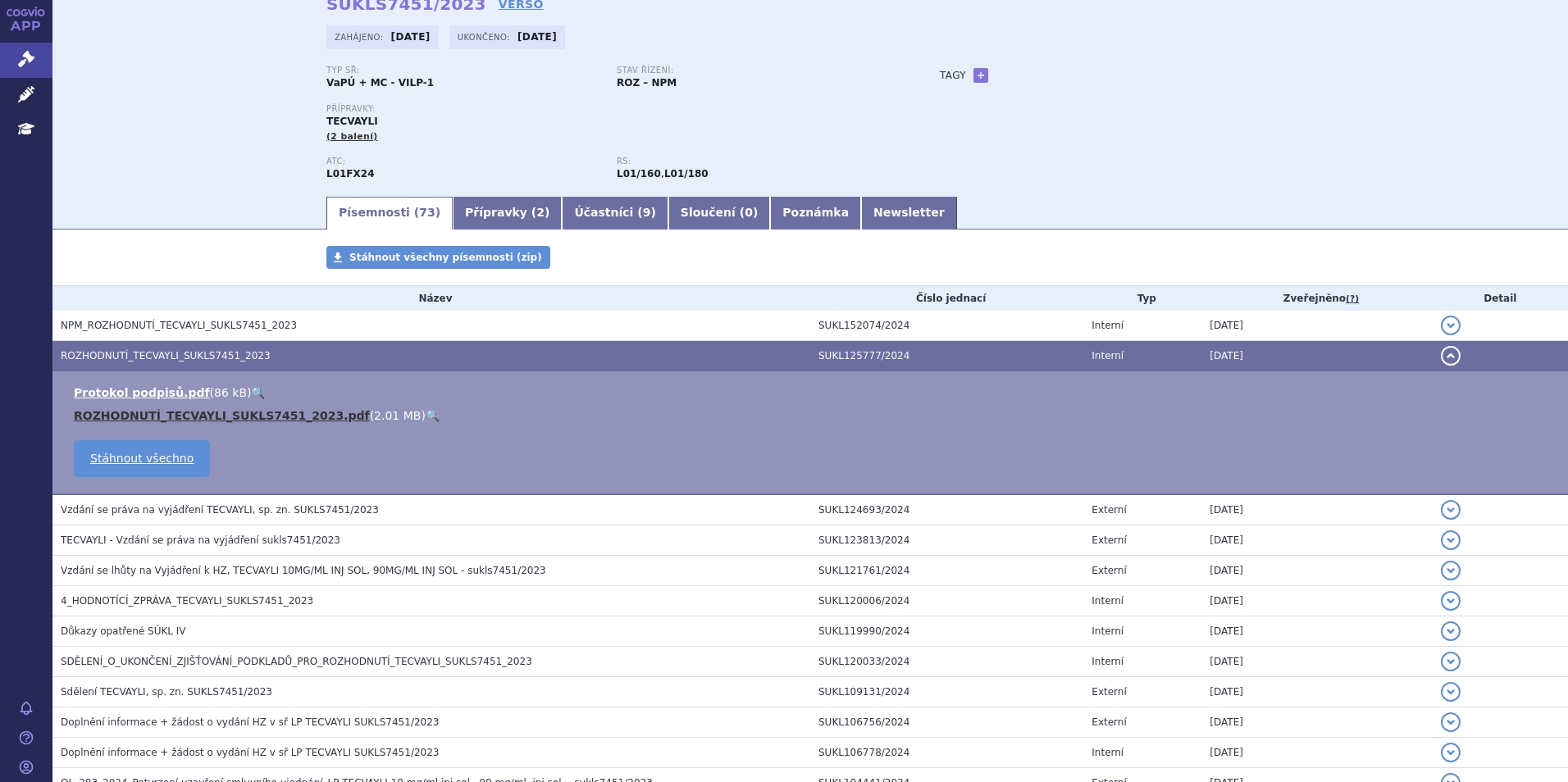
click at [217, 413] on link "ROZHODNUTÍ_TECVAYLI_SUKLS7451_2023.pdf" at bounding box center [222, 416] width 296 height 13
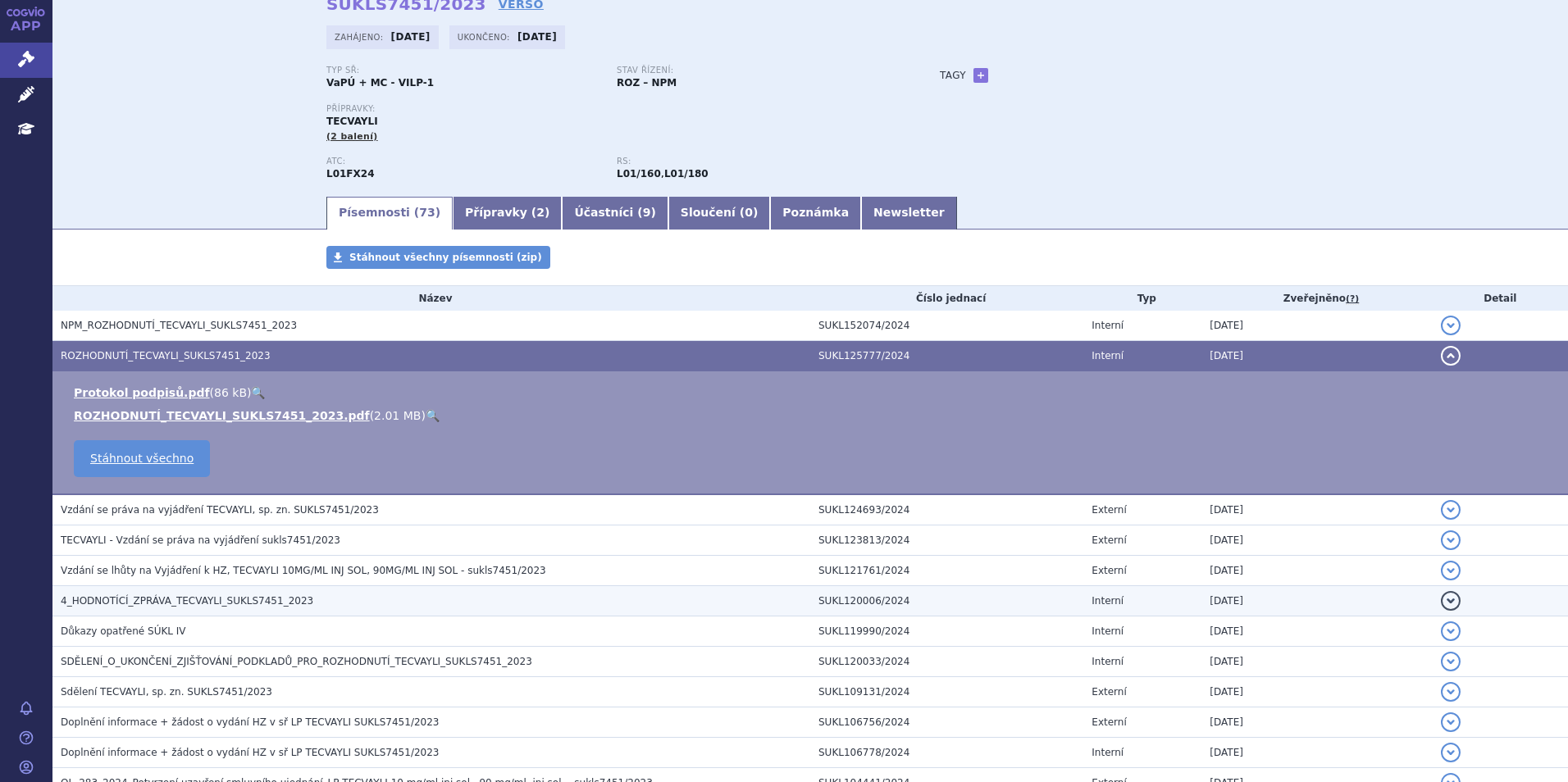
click at [206, 597] on span "4_HODNOTÍCÍ_ZPRÁVA_TECVAYLI_SUKLS7451_2023" at bounding box center [186, 601] width 253 height 12
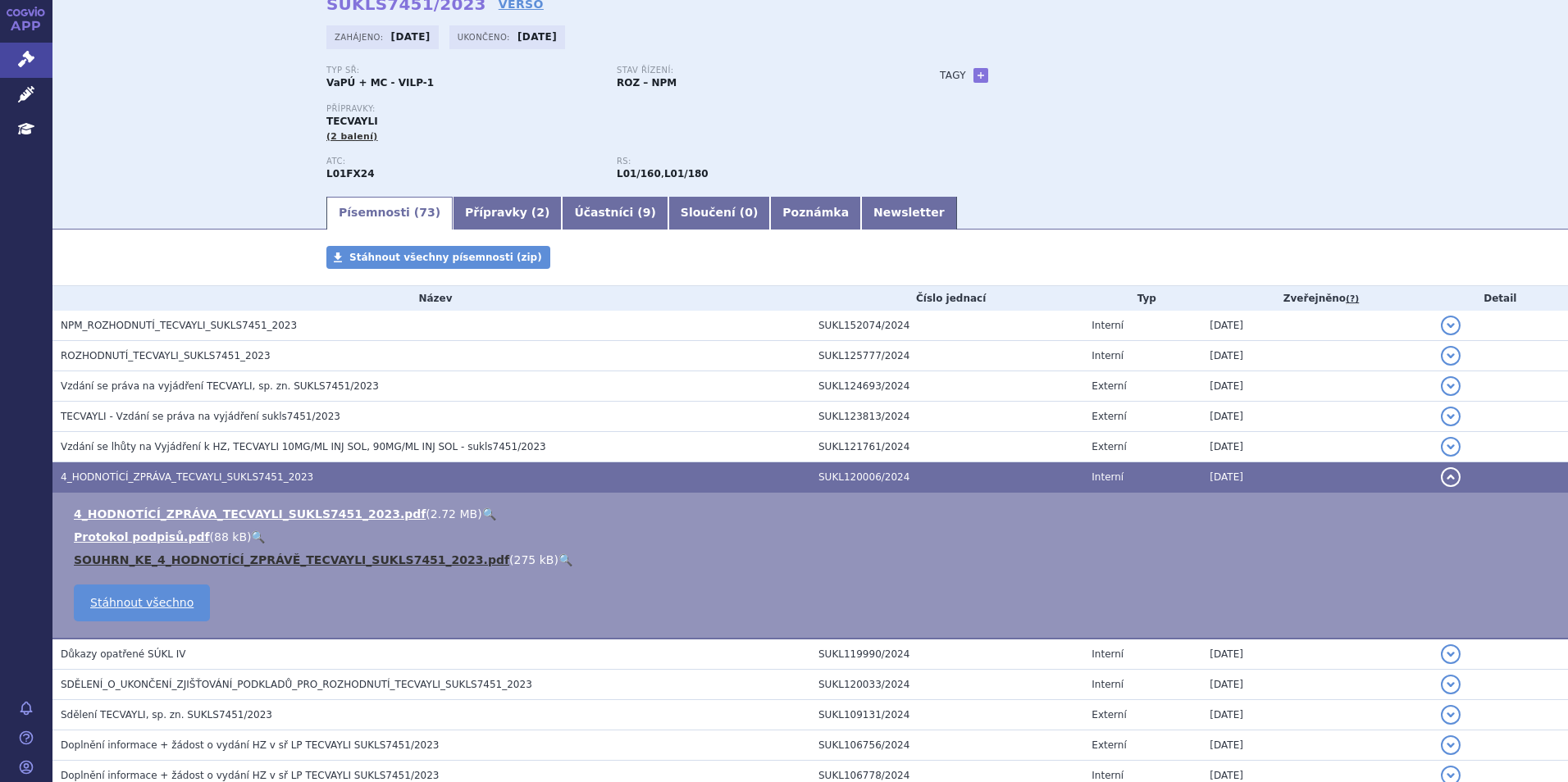
click at [215, 563] on link "SOUHRN_KE_4_HODNOTÍCÍ_ZPRÁVĚ_TECVAYLI_SUKLS7451_2023.pdf" at bounding box center [291, 560] width 435 height 13
